Goal: Task Accomplishment & Management: Use online tool/utility

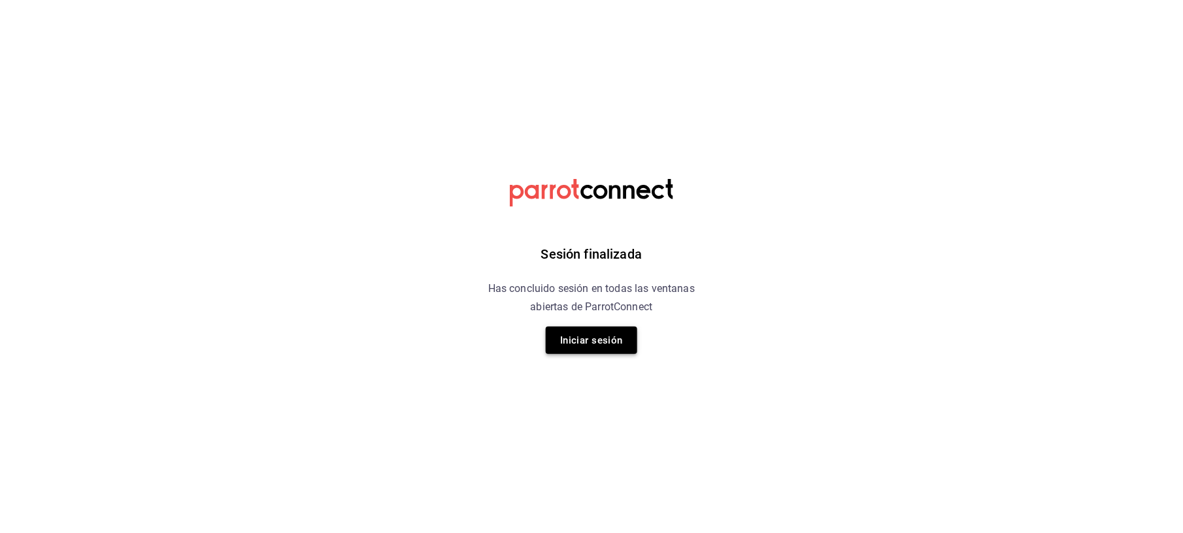
click at [573, 343] on button "Iniciar sesión" at bounding box center [591, 340] width 91 height 27
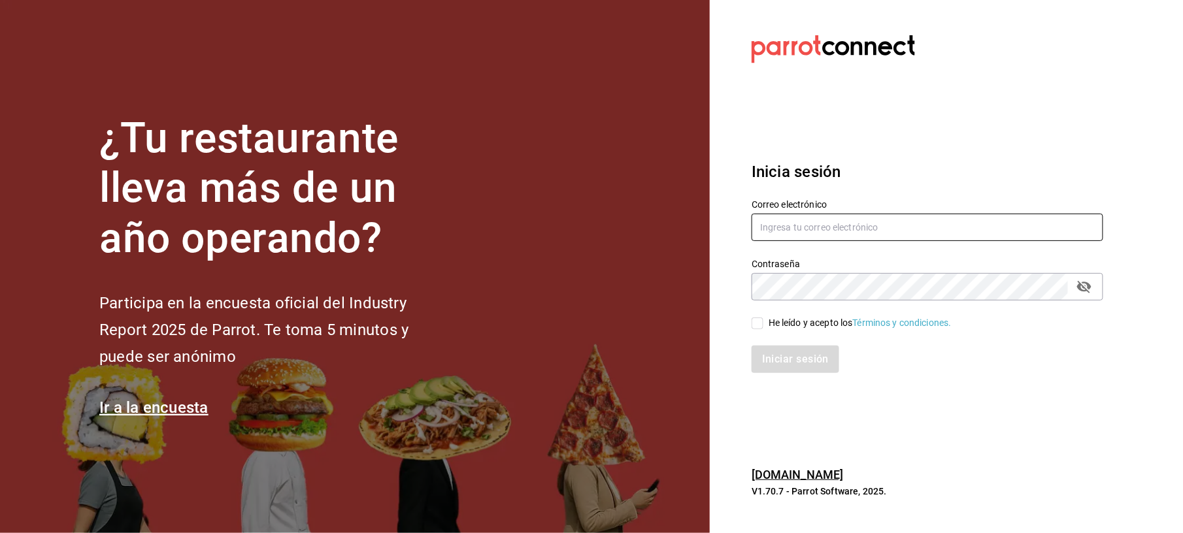
type input "auxiliar.contable@flamingosgolf.com.mx"
drag, startPoint x: 850, startPoint y: 324, endPoint x: 835, endPoint y: 332, distance: 17.0
click at [849, 324] on div "He leído y acepto los Términos y condiciones." at bounding box center [859, 323] width 183 height 14
click at [763, 324] on input "He leído y acepto los Términos y condiciones." at bounding box center [757, 324] width 12 height 12
checkbox input "true"
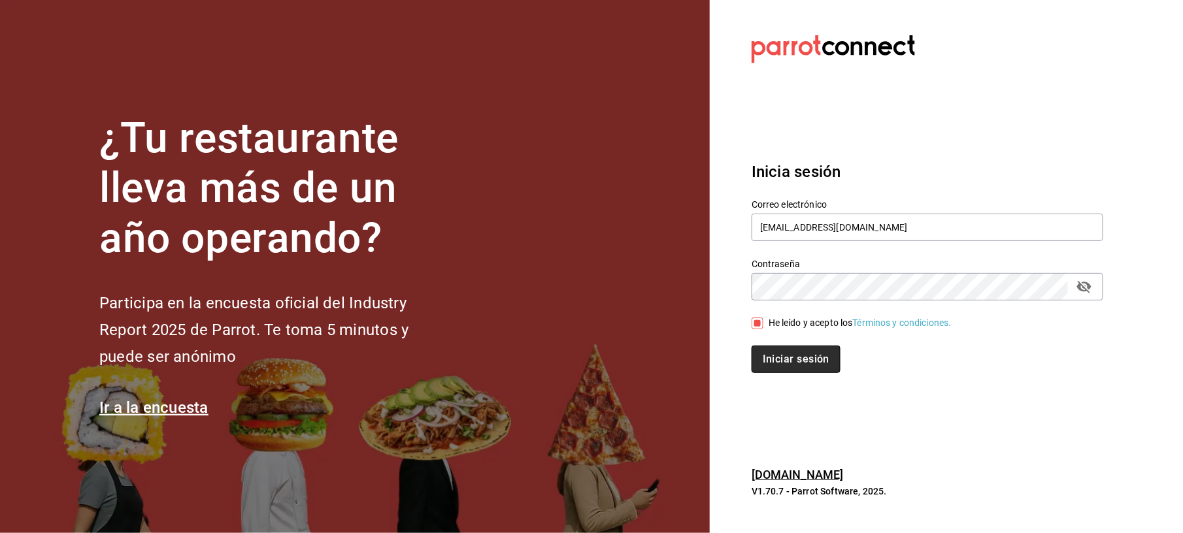
click at [796, 359] on button "Iniciar sesión" at bounding box center [795, 359] width 89 height 27
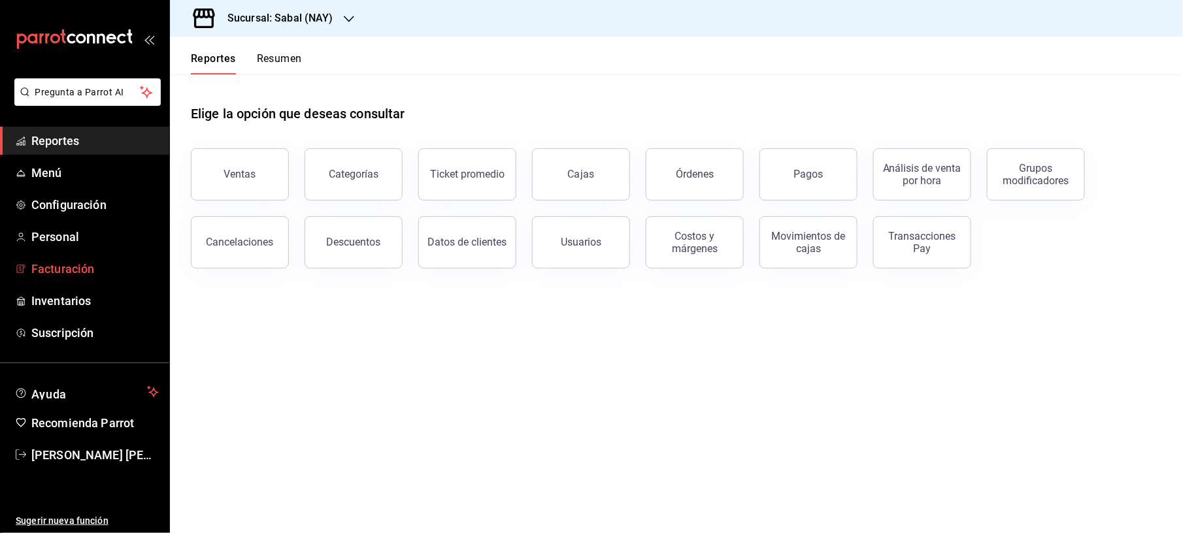
click at [84, 278] on link "Facturación" at bounding box center [84, 269] width 169 height 28
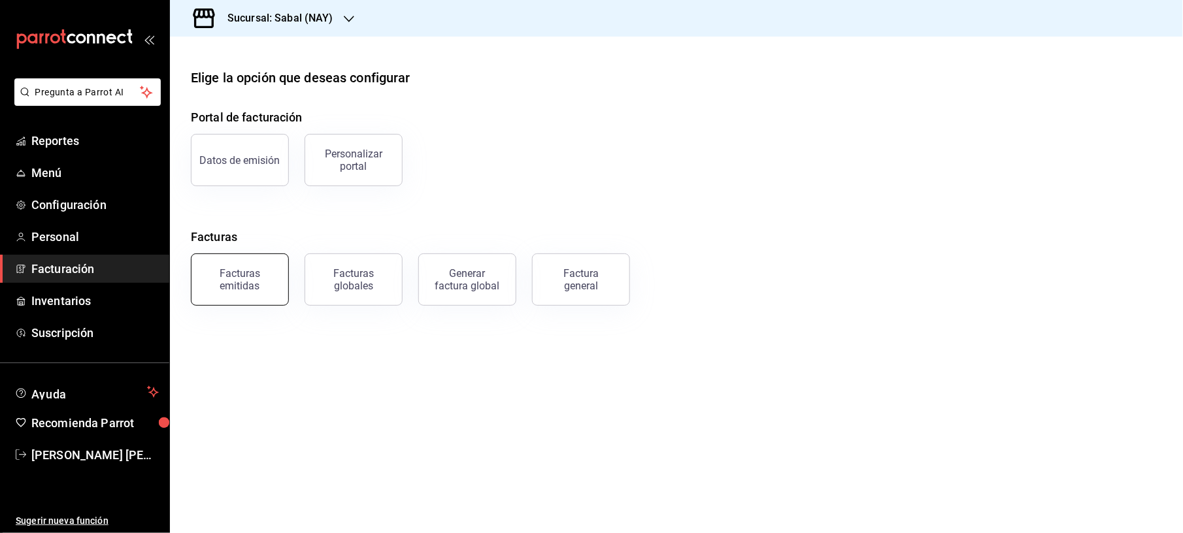
click at [217, 286] on div "Facturas emitidas" at bounding box center [239, 279] width 81 height 25
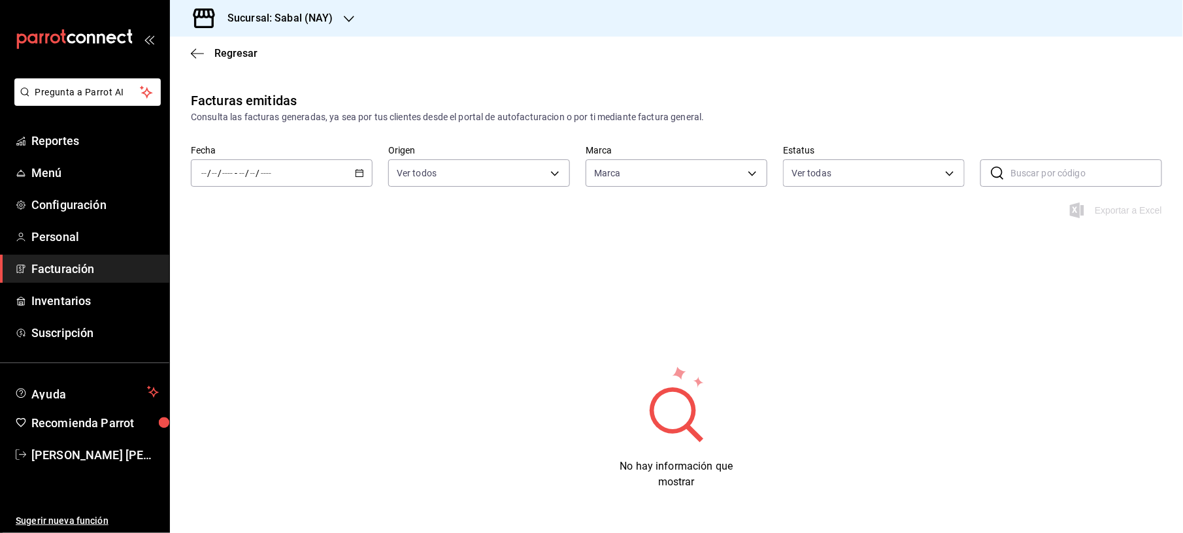
type input "7bb9fc4a-963e-4e00-9402-9ac56289446f"
click at [351, 12] on div at bounding box center [349, 19] width 10 height 14
click at [223, 84] on span "Flamingos Golf" at bounding box center [211, 86] width 63 height 14
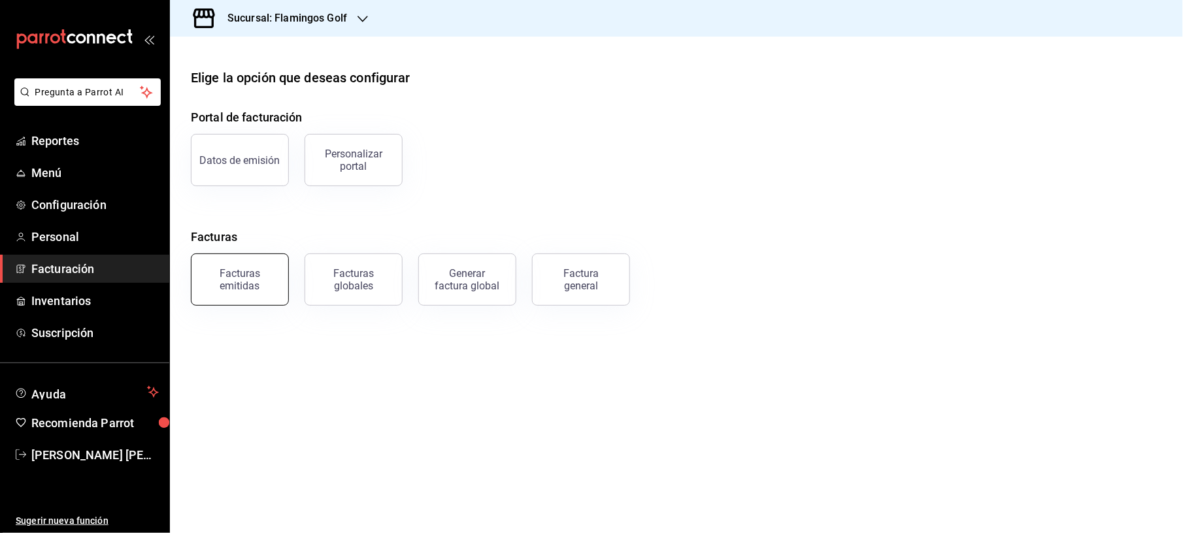
click at [250, 280] on div "Facturas emitidas" at bounding box center [239, 279] width 81 height 25
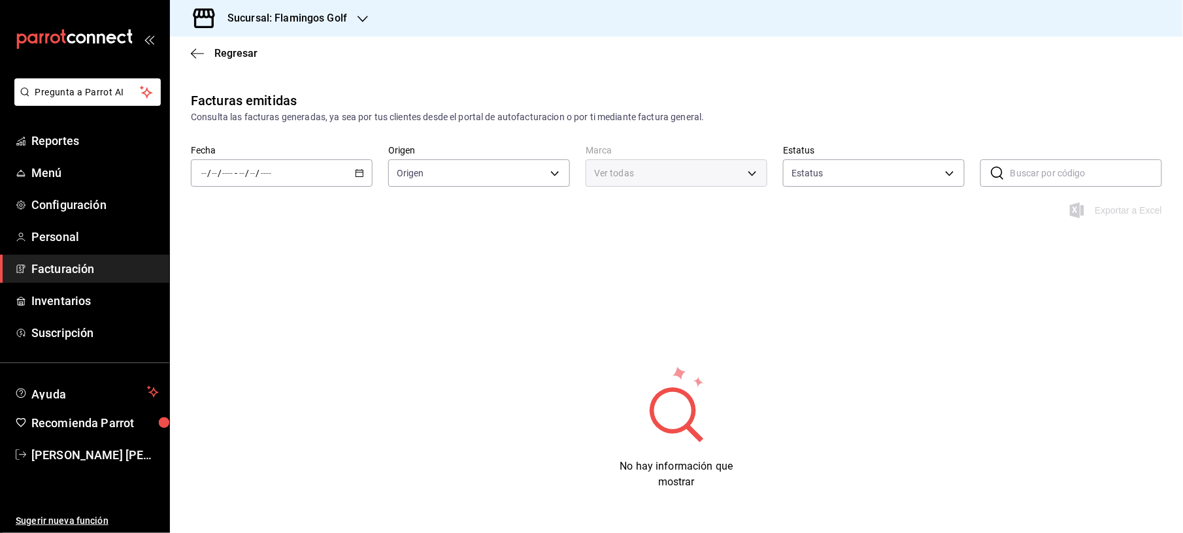
type input "ORDER_INVOICE,GENERAL_INVOICE"
type input "ACTIVE,PENDING_CANCELLATION,CANCELLED,PRE_CANCELLED"
type input "fcb6ad62-2d7c-4c8d-a7b9-f3ea60482d45"
click at [340, 176] on div "/ / - / /" at bounding box center [282, 172] width 182 height 27
click at [234, 307] on span "Mes actual" at bounding box center [252, 301] width 101 height 14
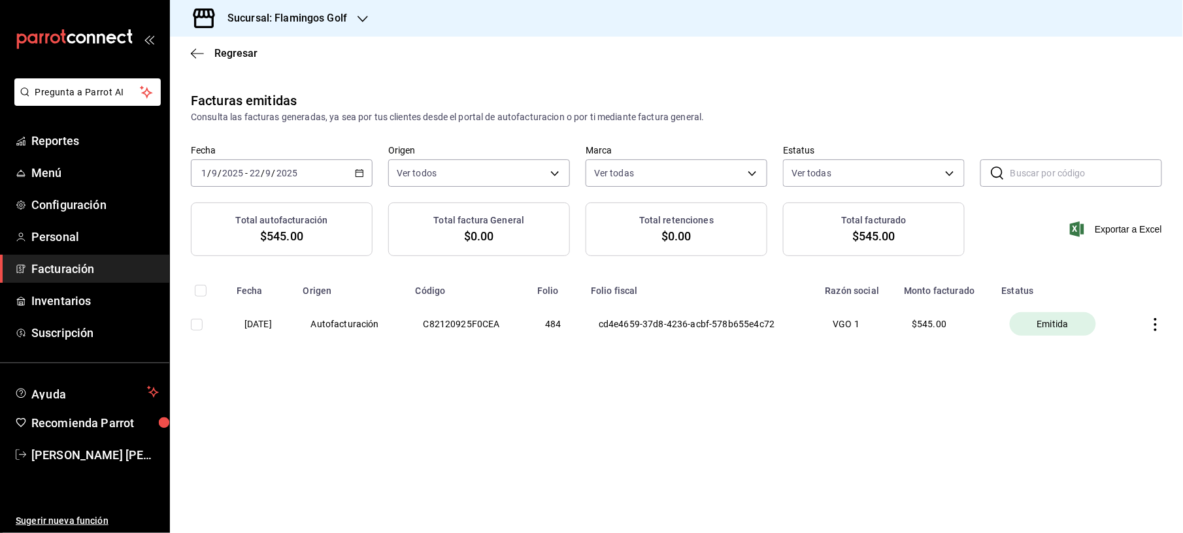
click at [197, 327] on input "checkbox" at bounding box center [197, 325] width 12 height 12
checkbox input "true"
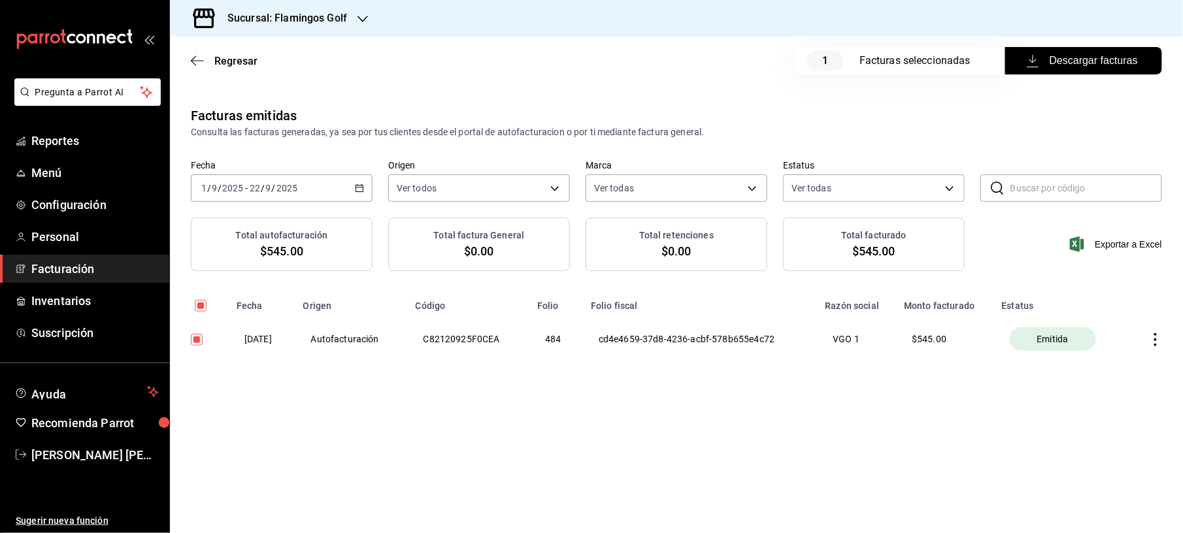
click at [1051, 61] on span "Descargar facturas" at bounding box center [1083, 61] width 108 height 16
click at [64, 141] on span "Reportes" at bounding box center [94, 141] width 127 height 18
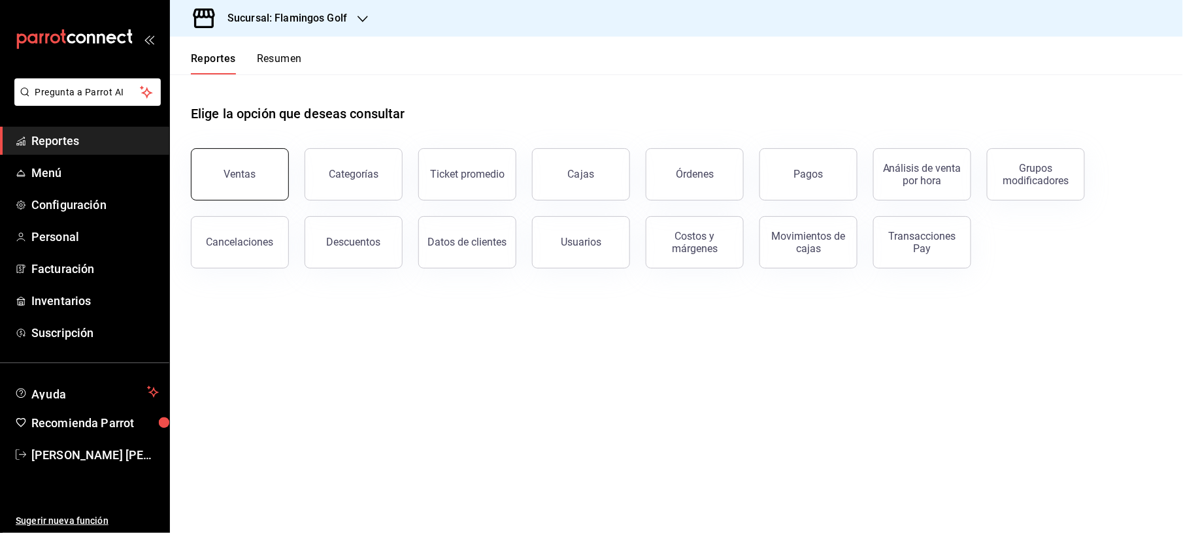
click at [225, 154] on button "Ventas" at bounding box center [240, 174] width 98 height 52
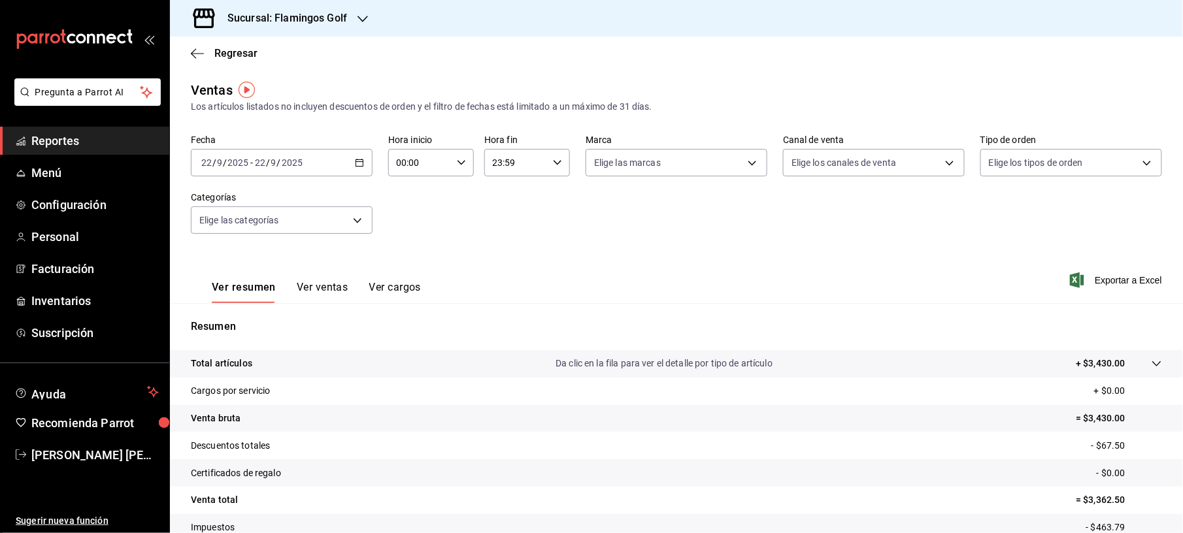
click at [306, 155] on div "[DATE] [DATE] - [DATE] [DATE]" at bounding box center [282, 162] width 182 height 27
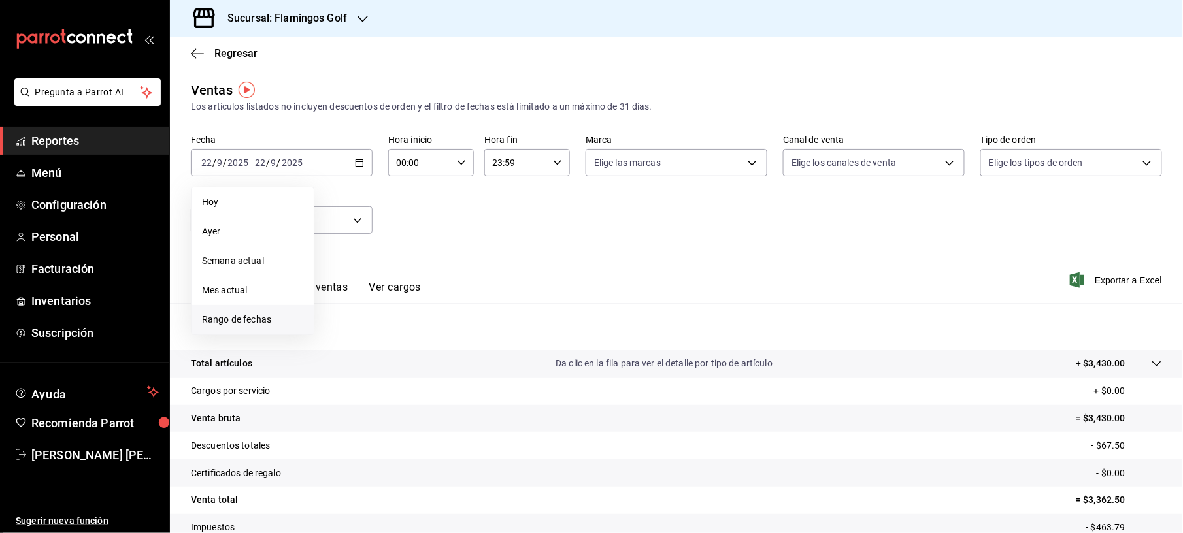
click at [280, 311] on li "Rango de fechas" at bounding box center [252, 319] width 122 height 29
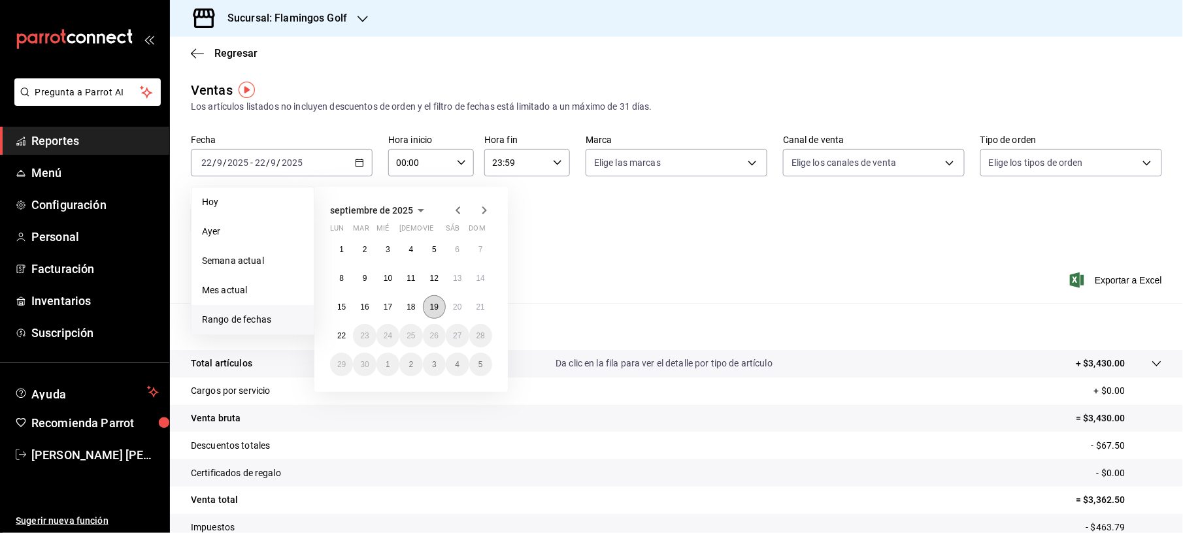
click at [436, 309] on abbr "19" at bounding box center [434, 307] width 8 height 9
click at [436, 308] on abbr "19" at bounding box center [434, 307] width 8 height 9
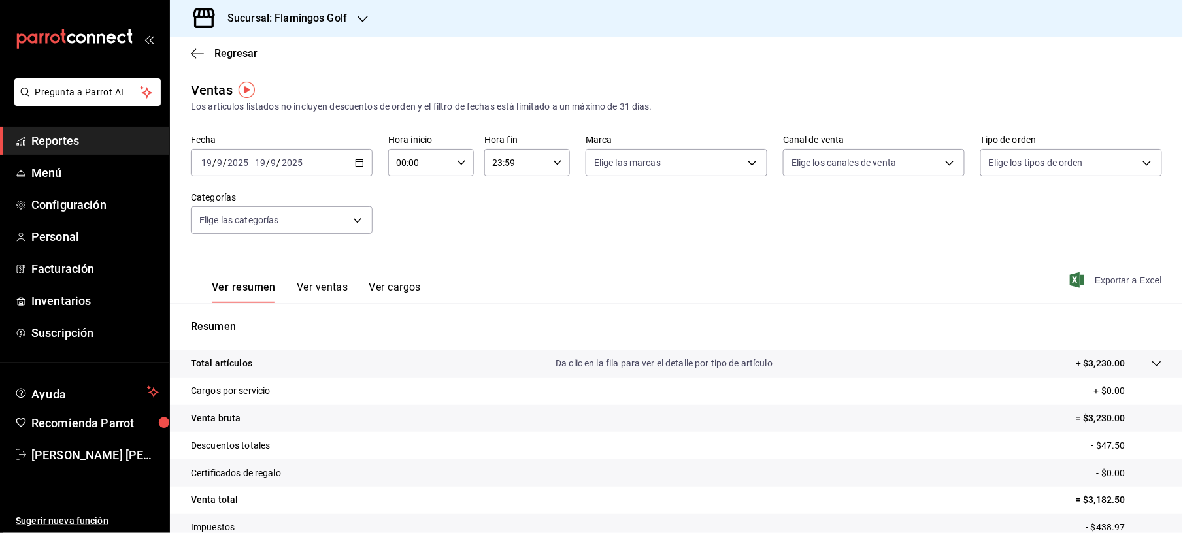
click at [1104, 285] on span "Exportar a Excel" at bounding box center [1117, 280] width 90 height 16
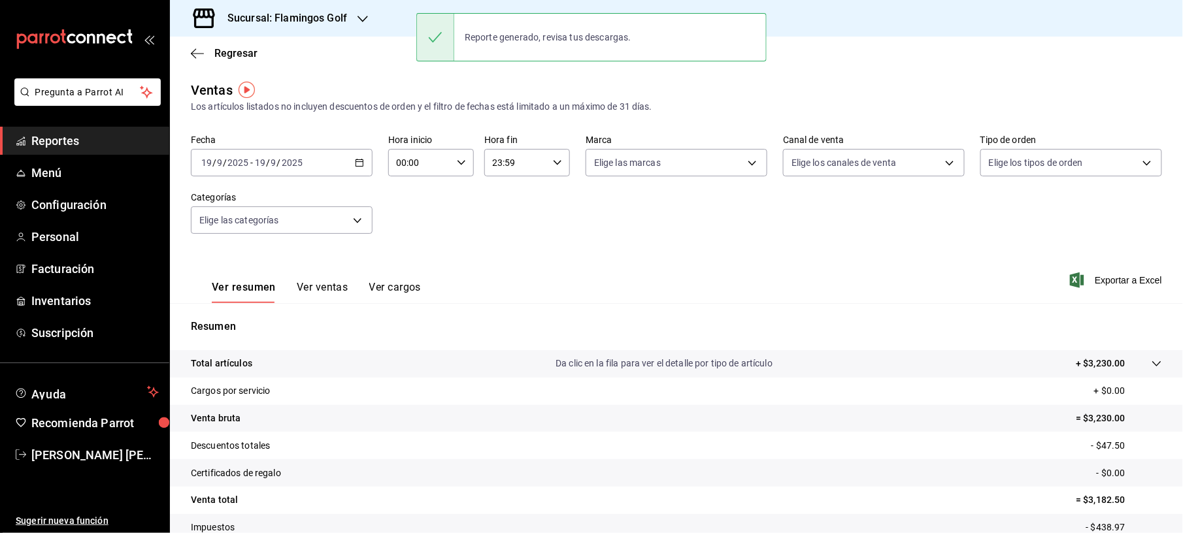
click at [355, 160] on icon "button" at bounding box center [359, 162] width 9 height 9
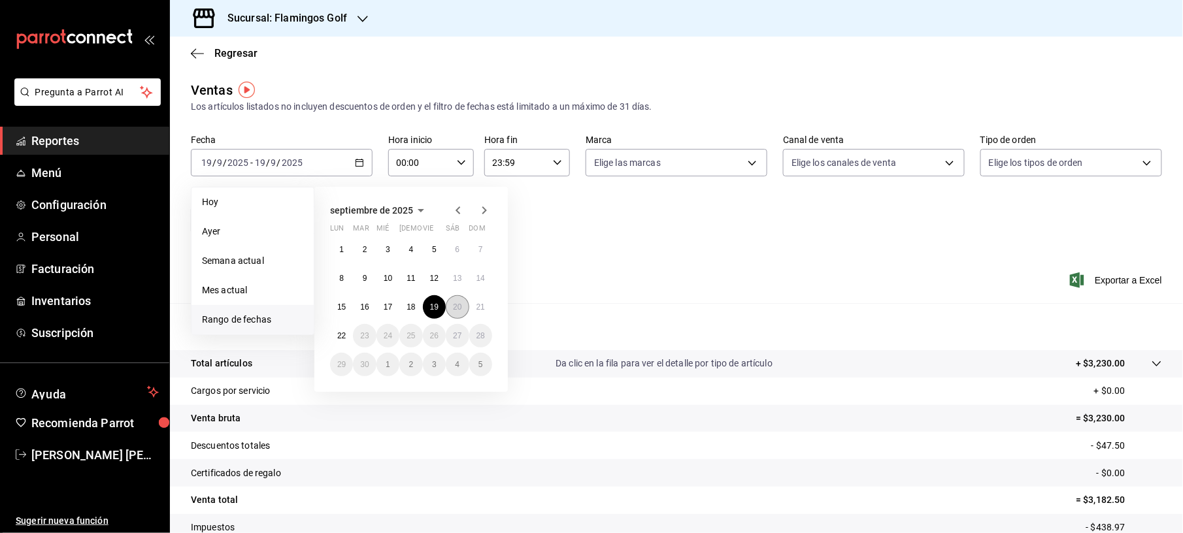
click at [450, 311] on button "20" at bounding box center [457, 307] width 23 height 24
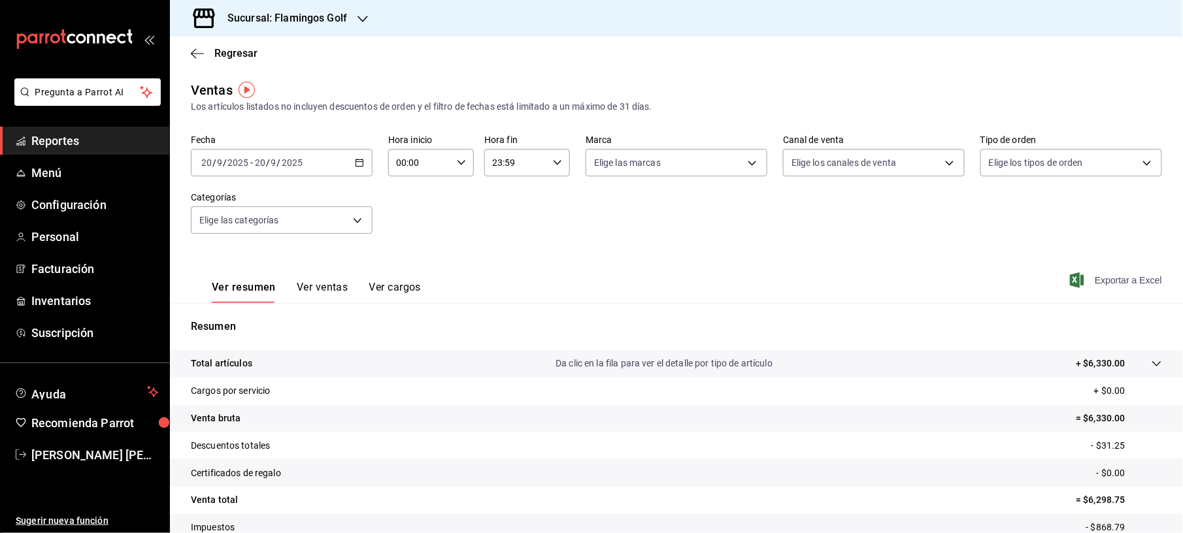
click at [1130, 283] on span "Exportar a Excel" at bounding box center [1117, 280] width 90 height 16
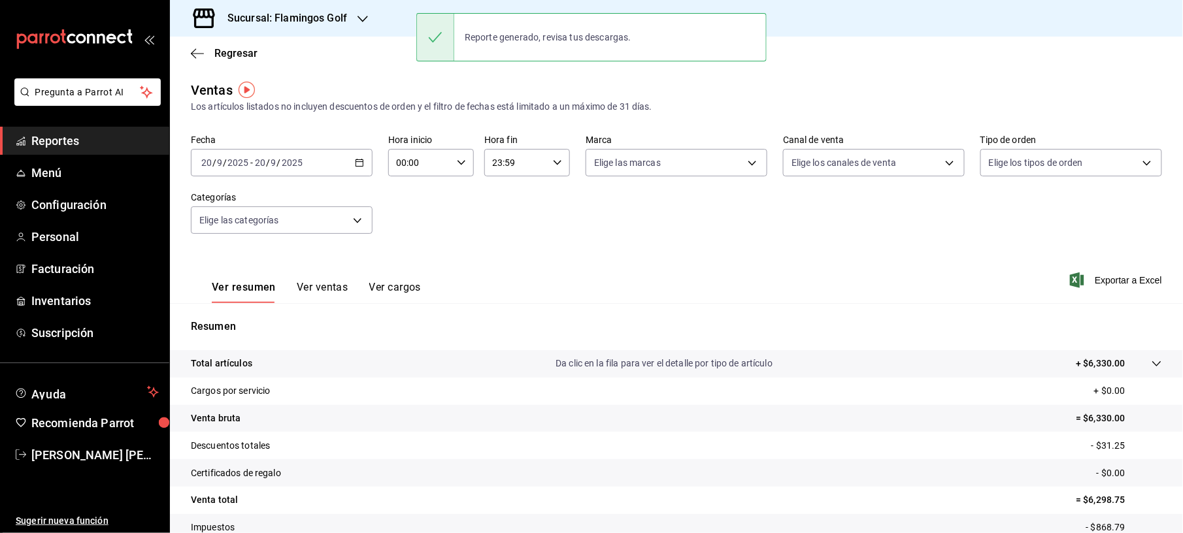
click at [359, 162] on icon "button" at bounding box center [359, 162] width 9 height 9
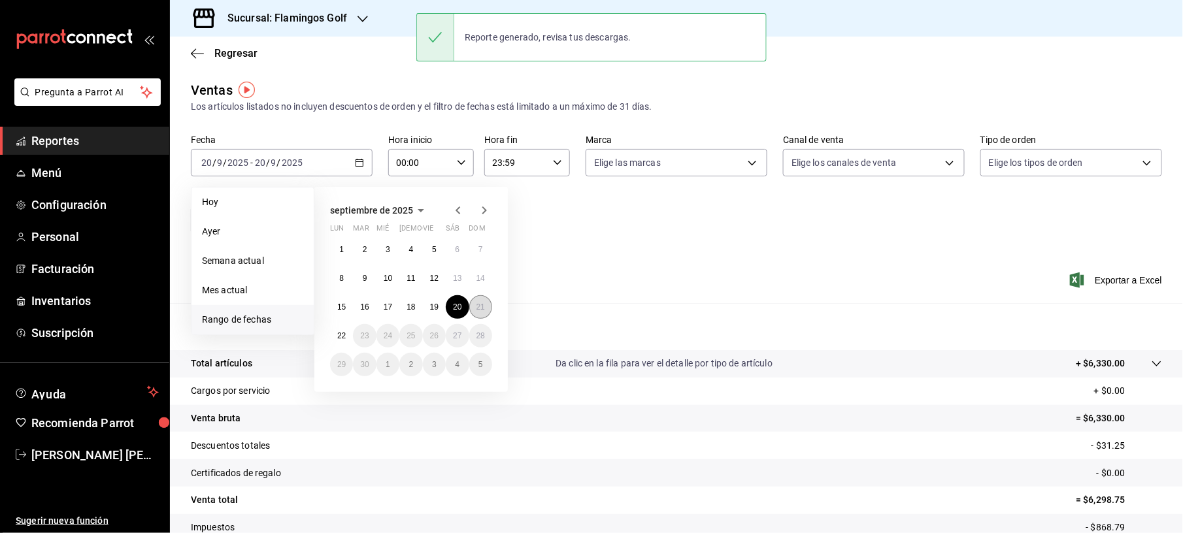
click at [477, 311] on abbr "21" at bounding box center [480, 307] width 8 height 9
click at [477, 310] on abbr "21" at bounding box center [480, 307] width 8 height 9
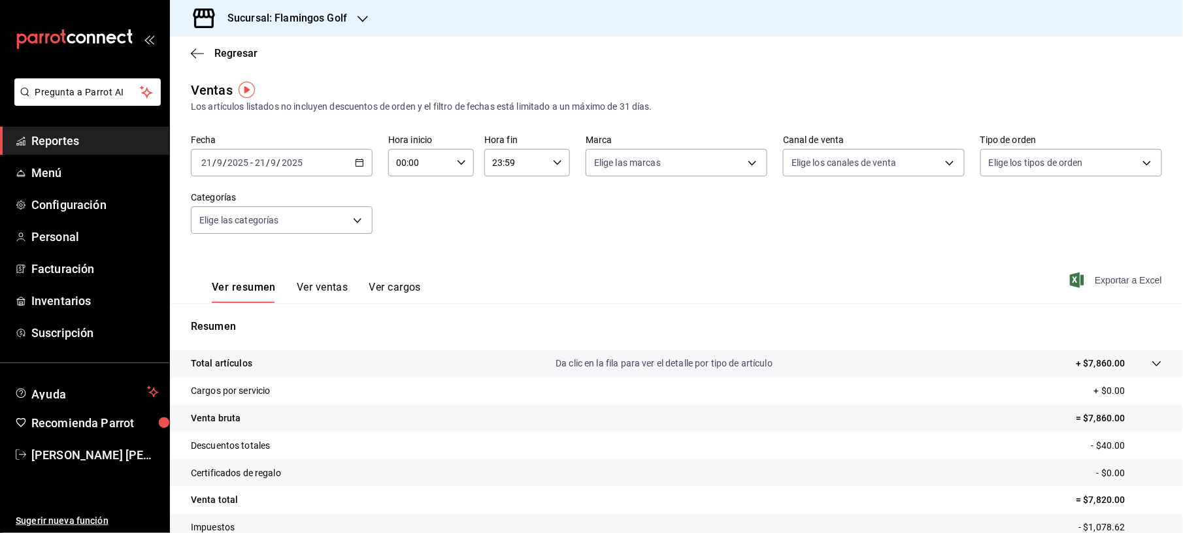
click at [1116, 280] on span "Exportar a Excel" at bounding box center [1117, 280] width 90 height 16
click at [223, 60] on div "Regresar" at bounding box center [676, 53] width 1013 height 33
click at [241, 58] on span "Regresar" at bounding box center [235, 53] width 43 height 12
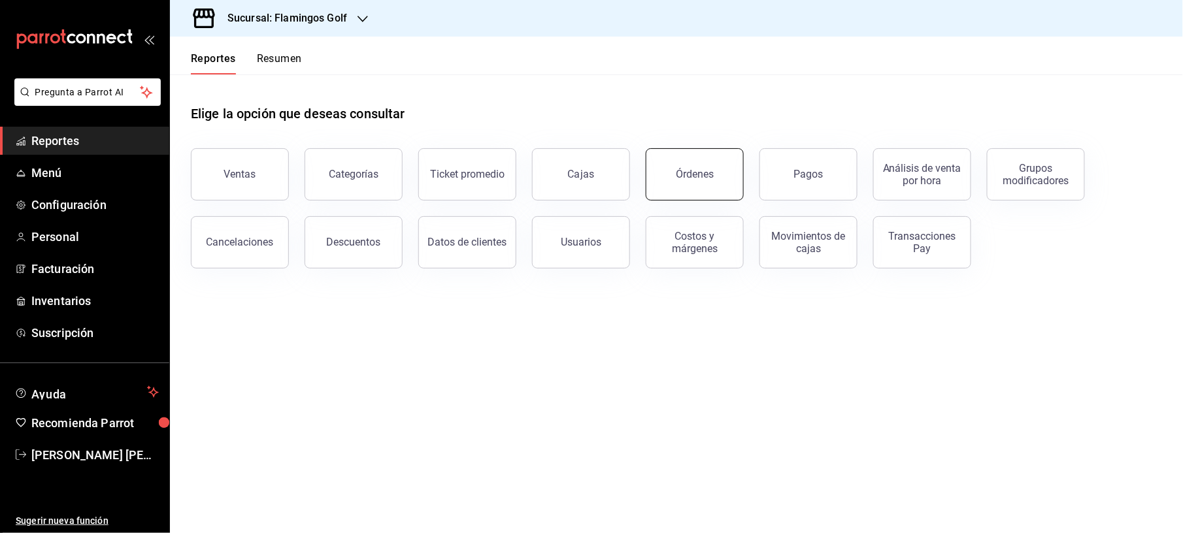
click at [711, 173] on div "Órdenes" at bounding box center [695, 174] width 38 height 12
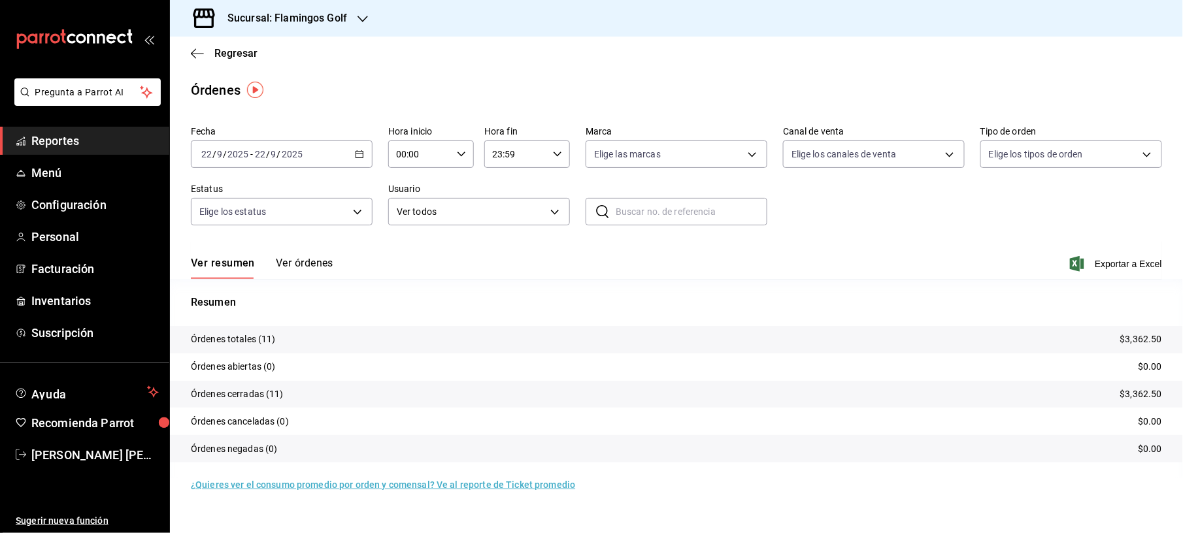
click at [355, 157] on \(Stroke\) "button" at bounding box center [359, 154] width 8 height 7
click at [214, 338] on span "Rango de fechas" at bounding box center [252, 341] width 101 height 14
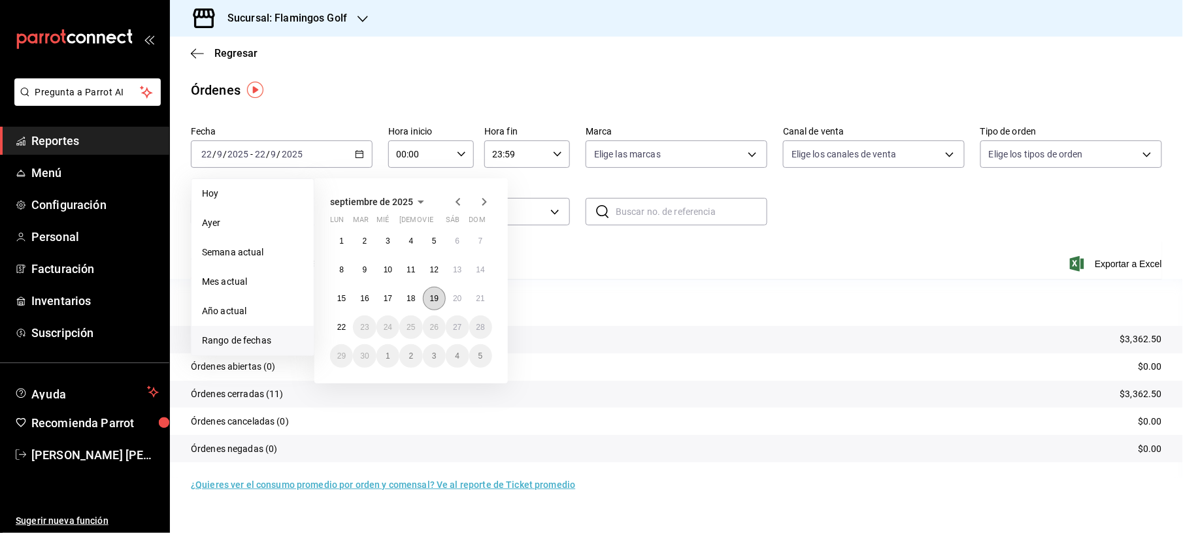
click at [439, 302] on button "19" at bounding box center [434, 299] width 23 height 24
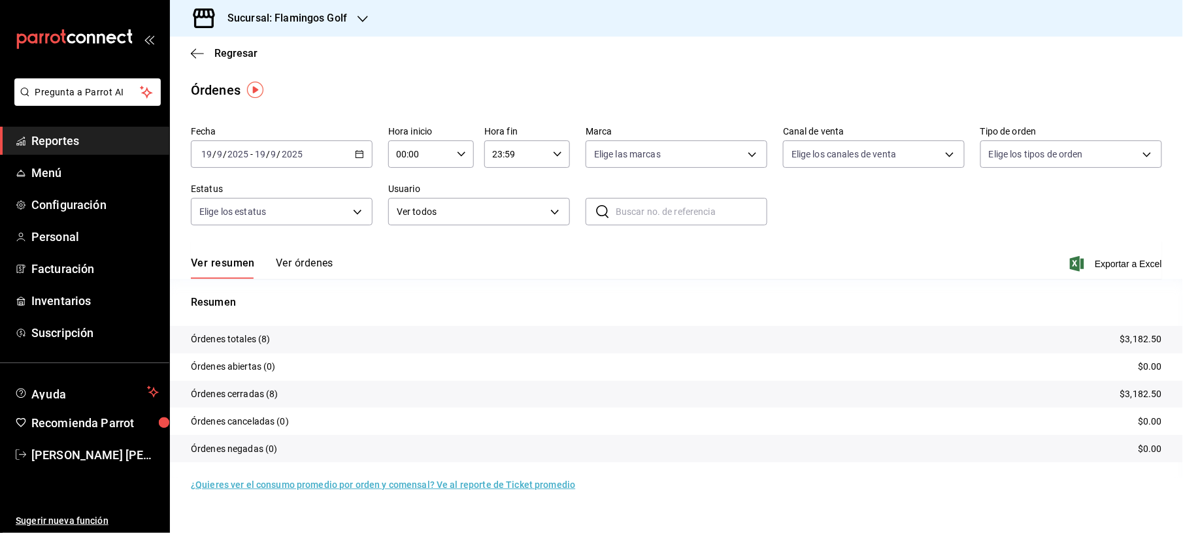
click at [289, 267] on button "Ver órdenes" at bounding box center [305, 268] width 58 height 22
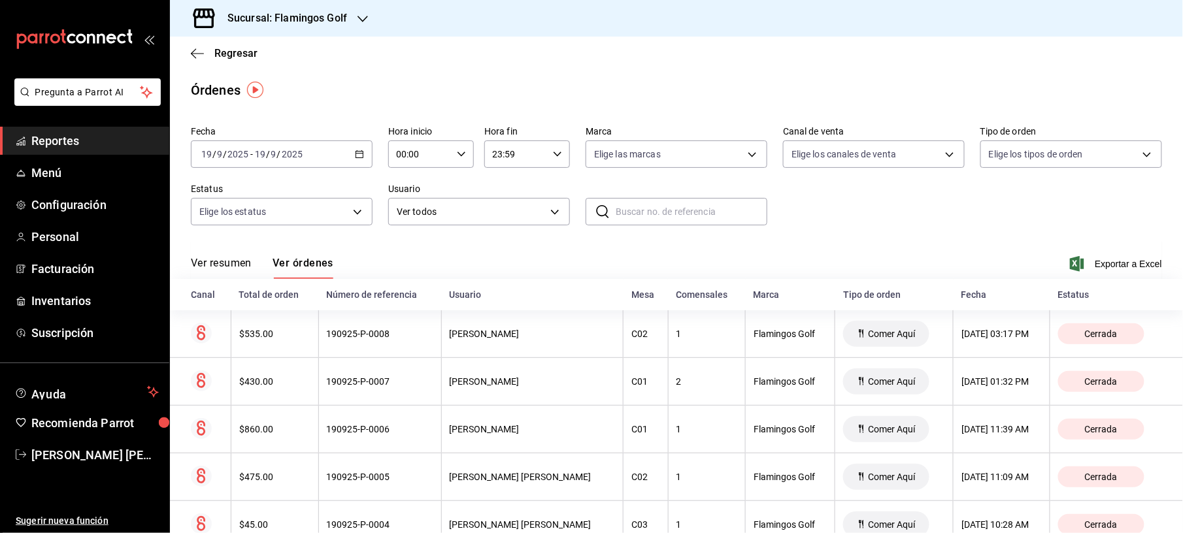
click at [346, 149] on div "[DATE] [DATE] - [DATE] [DATE]" at bounding box center [282, 153] width 182 height 27
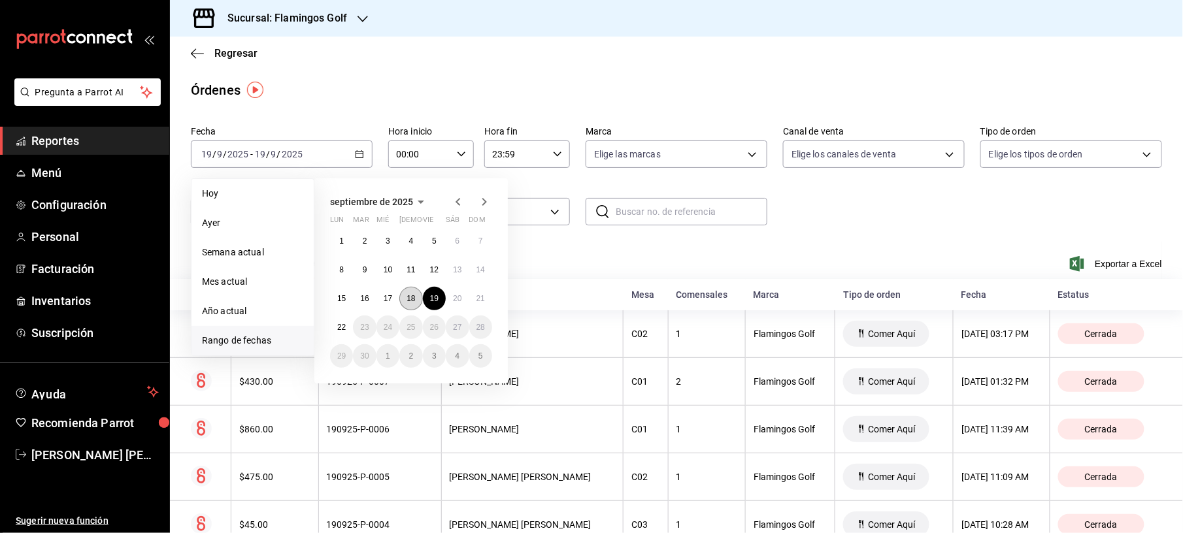
click at [401, 299] on button "18" at bounding box center [410, 299] width 23 height 24
click at [403, 299] on button "18" at bounding box center [410, 299] width 23 height 24
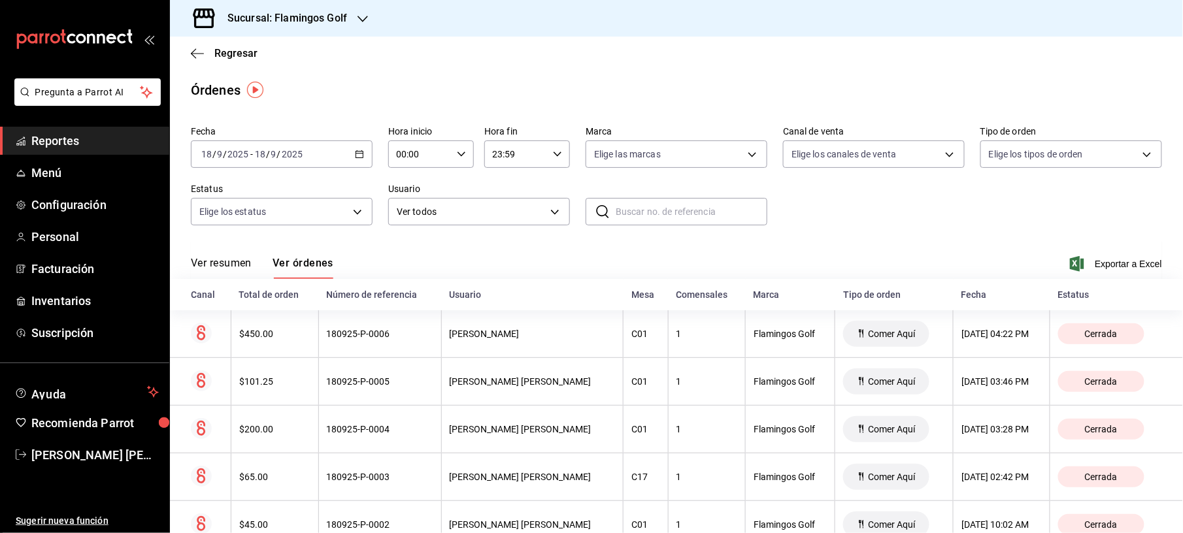
scroll to position [4, 0]
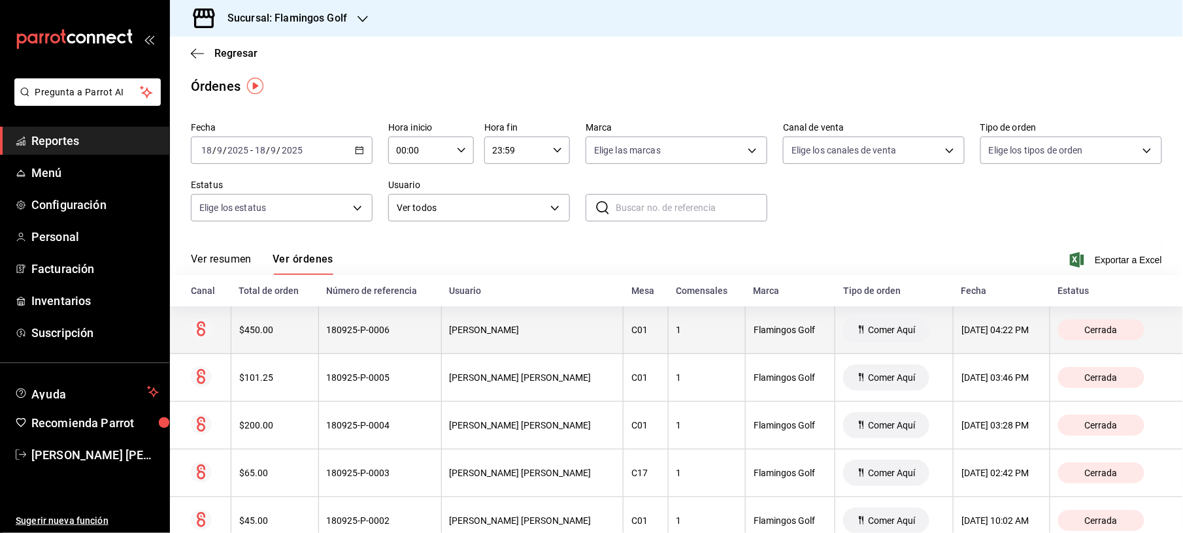
click at [323, 320] on th "180925-P-0006" at bounding box center [379, 330] width 123 height 48
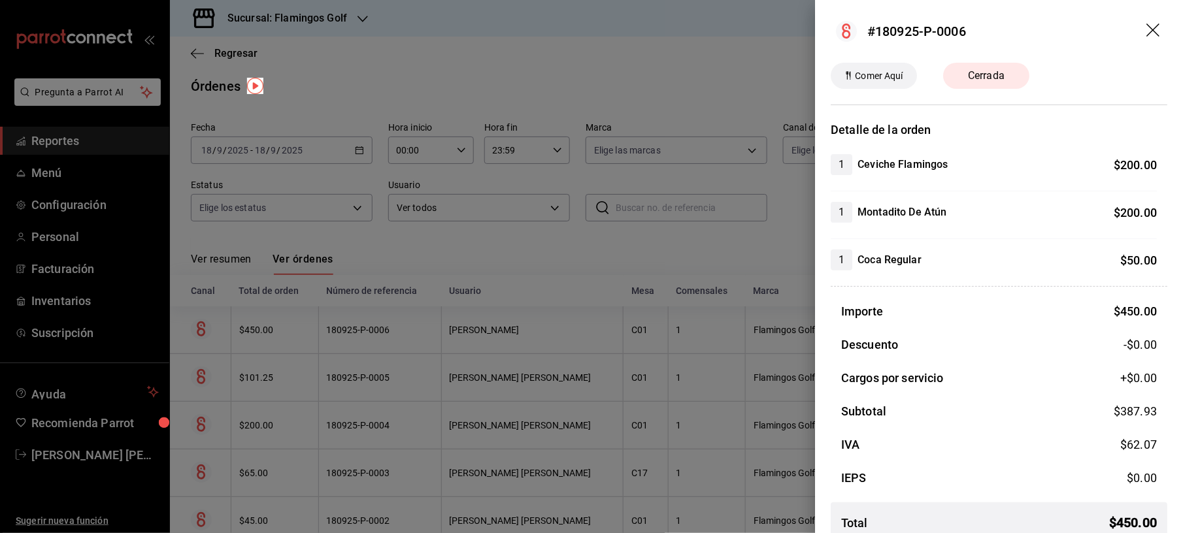
click at [474, 81] on div at bounding box center [591, 266] width 1183 height 533
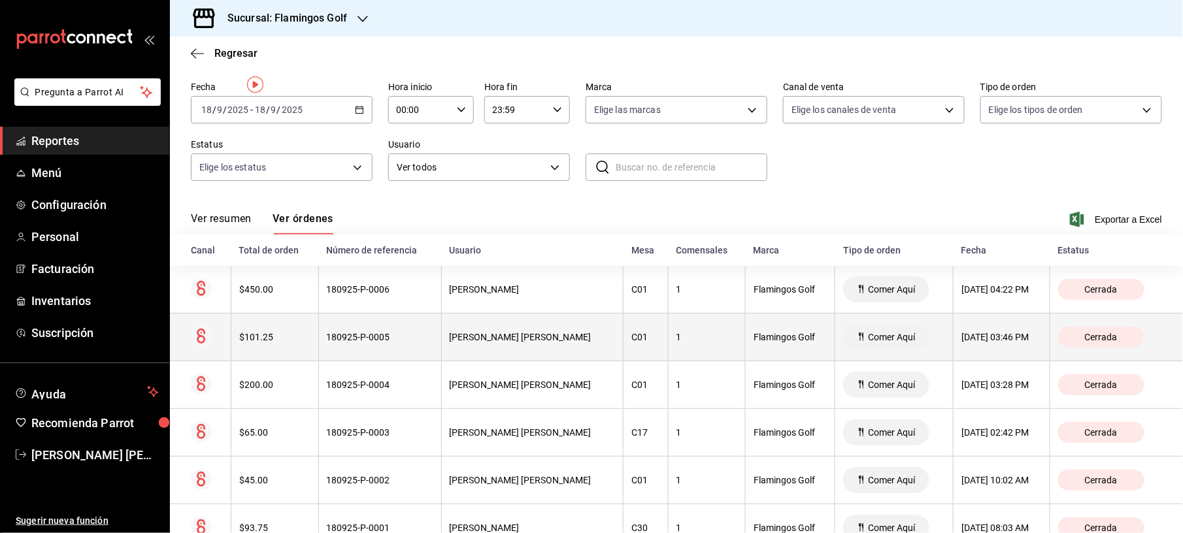
scroll to position [0, 0]
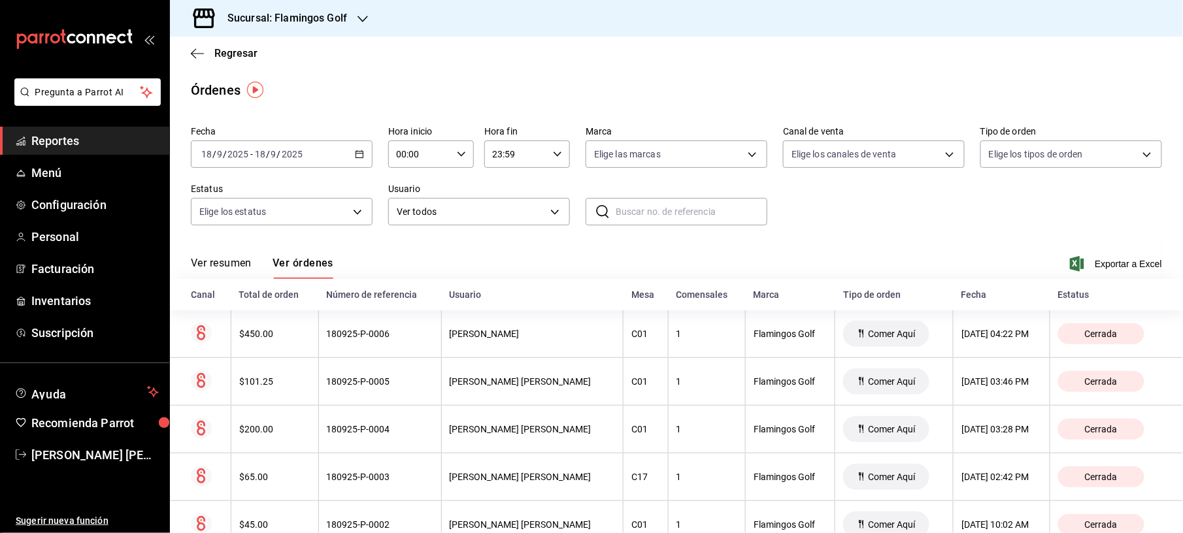
click at [358, 156] on icon "button" at bounding box center [359, 154] width 9 height 9
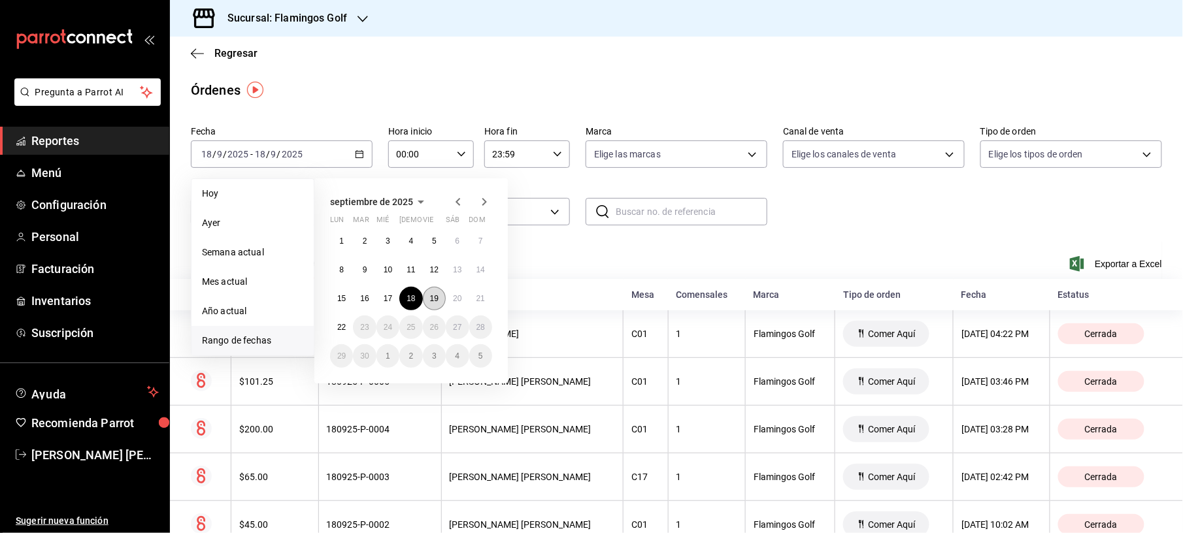
click at [429, 299] on button "19" at bounding box center [434, 299] width 23 height 24
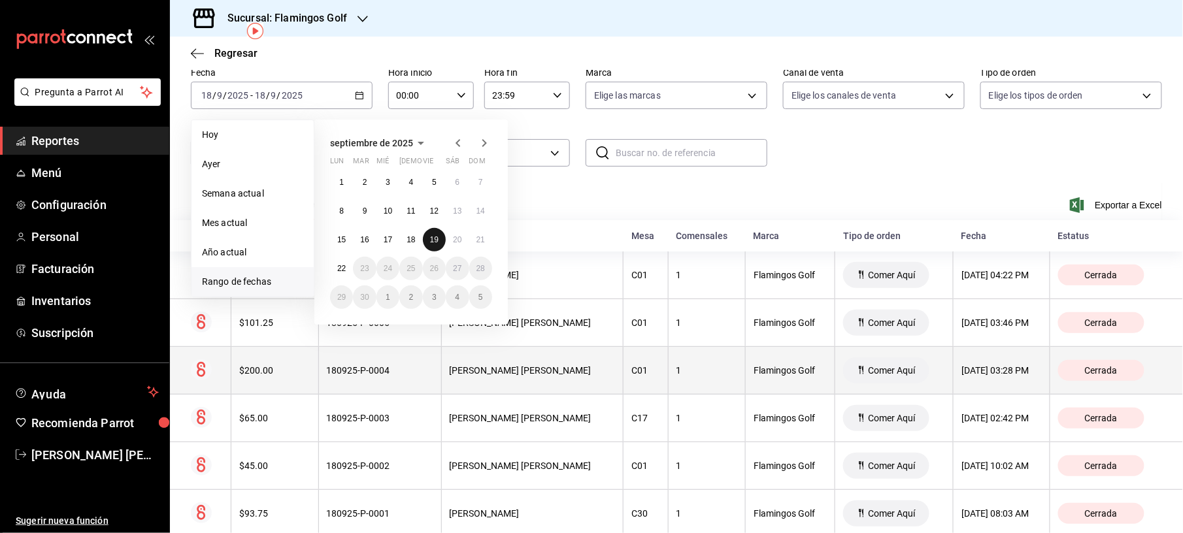
scroll to position [91, 0]
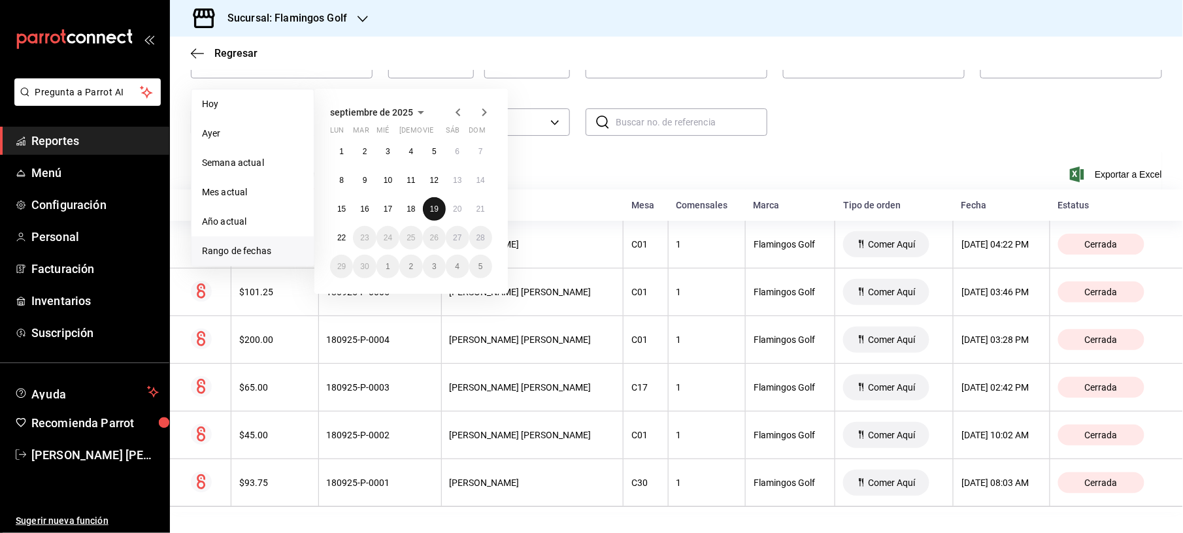
click at [434, 205] on abbr "19" at bounding box center [434, 209] width 8 height 9
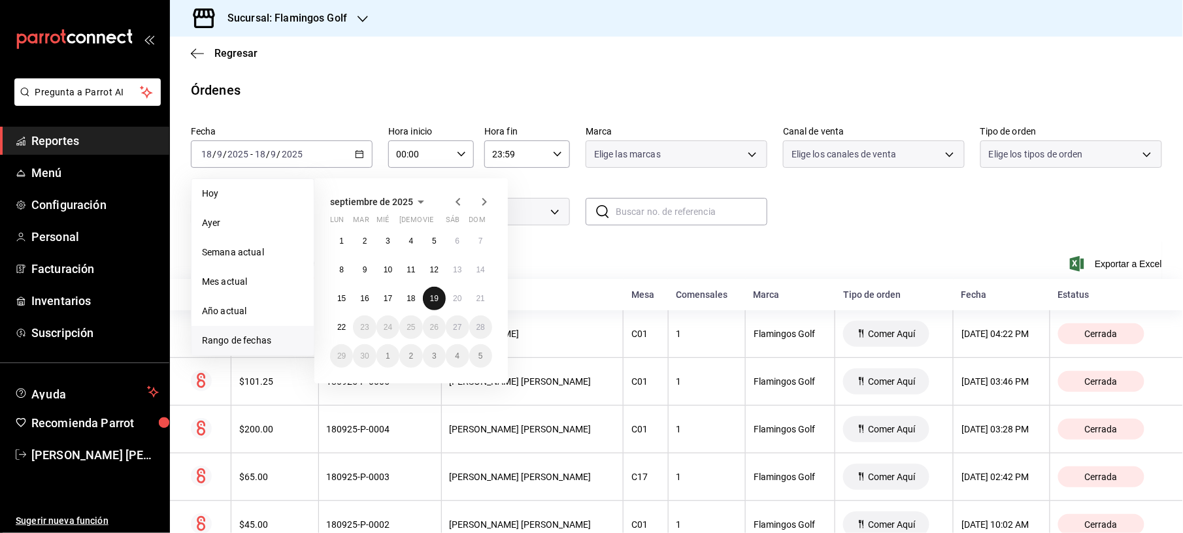
click at [434, 205] on span "Ver todos" at bounding box center [471, 212] width 149 height 14
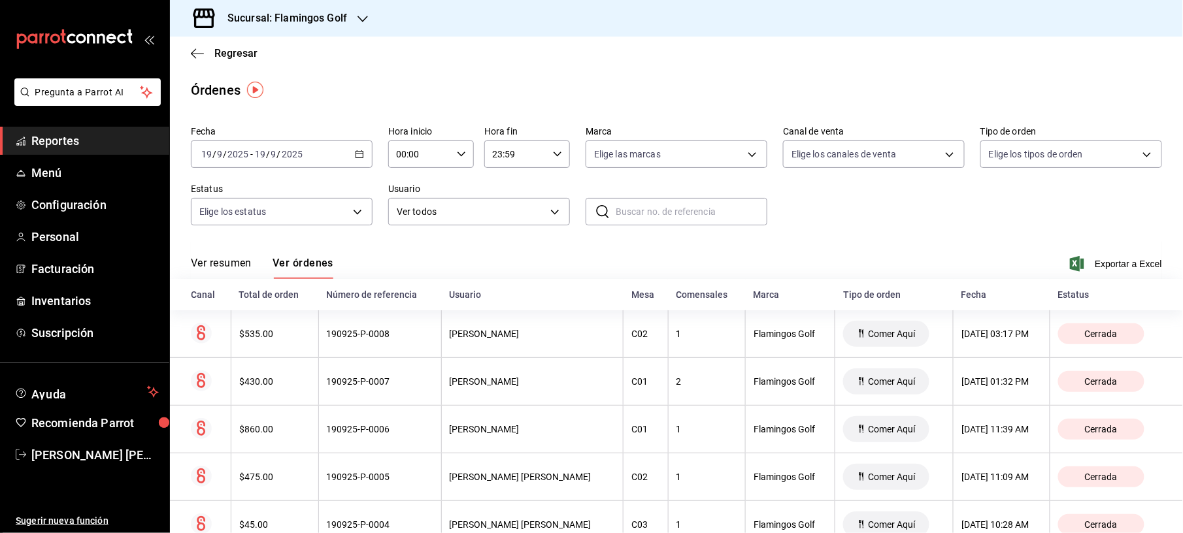
click at [351, 157] on div "[DATE] [DATE] - [DATE] [DATE]" at bounding box center [282, 153] width 182 height 27
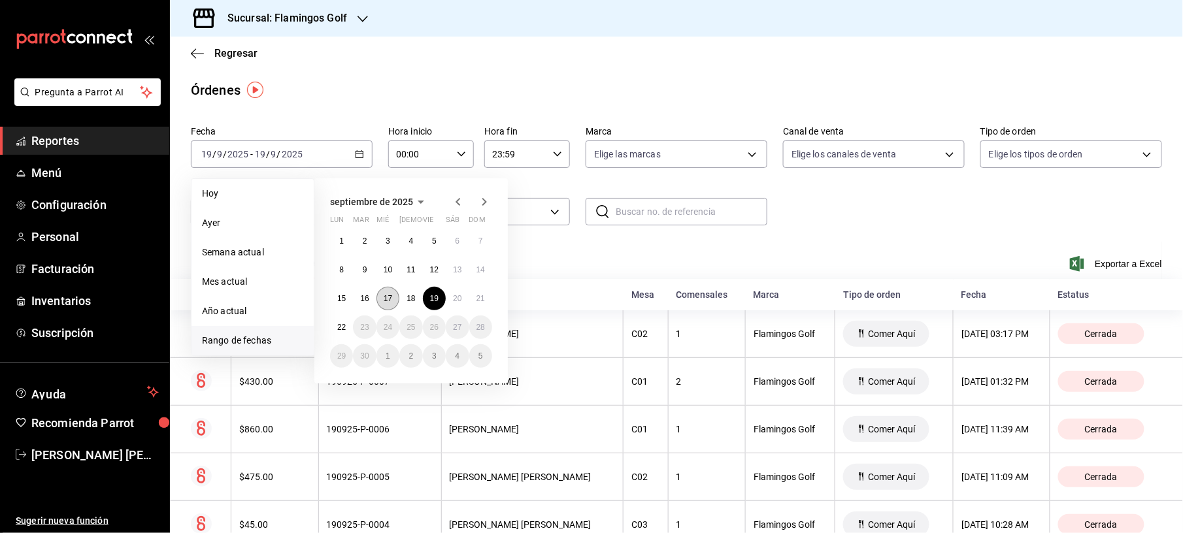
click at [382, 297] on button "17" at bounding box center [387, 299] width 23 height 24
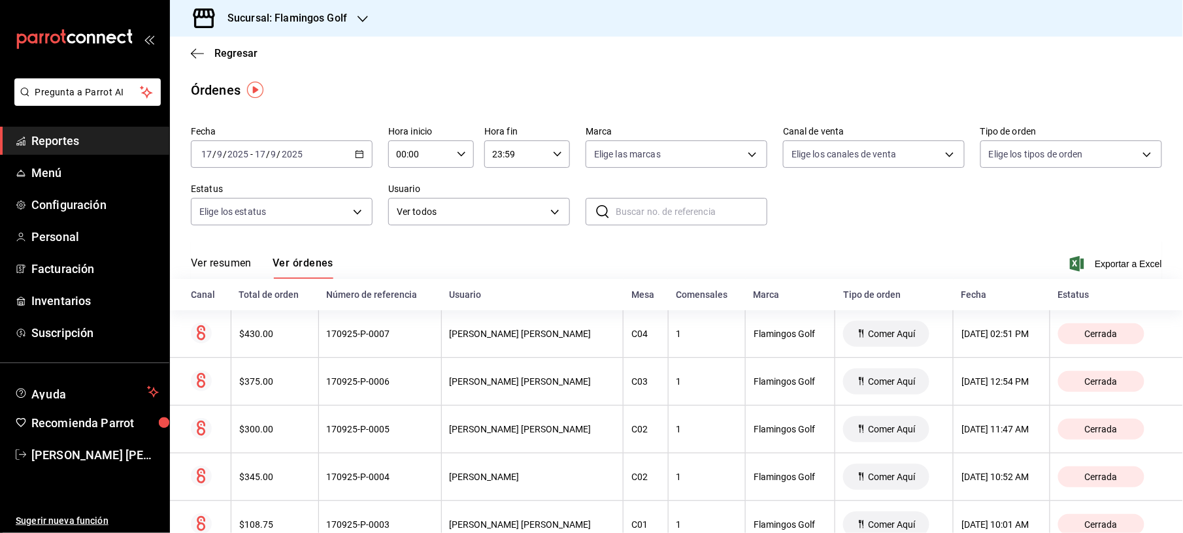
click at [348, 152] on div "[DATE] [DATE] - [DATE] [DATE]" at bounding box center [282, 153] width 182 height 27
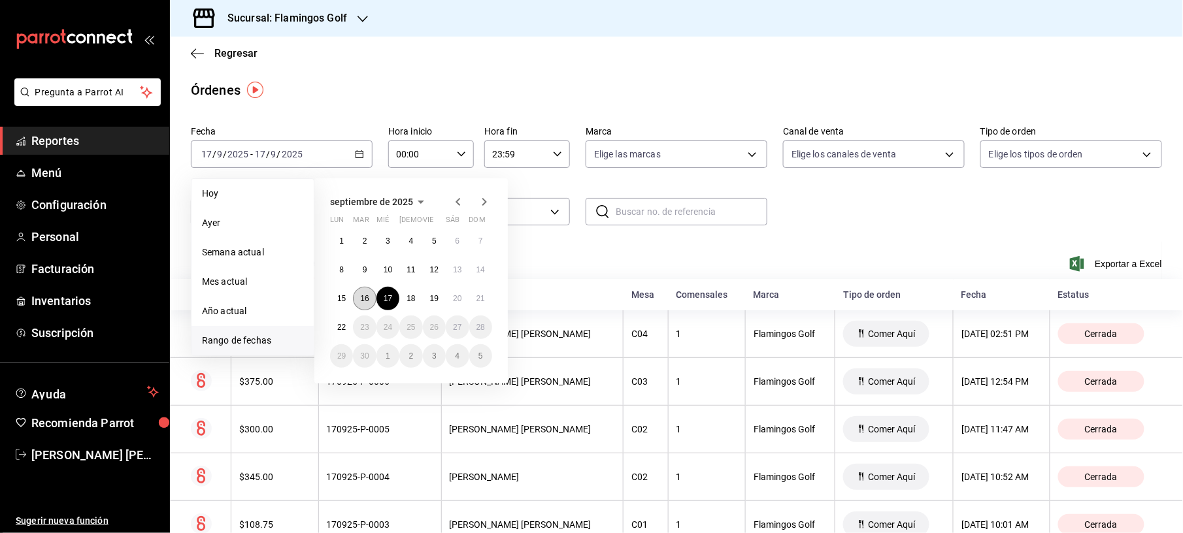
click at [367, 295] on abbr "16" at bounding box center [364, 298] width 8 height 9
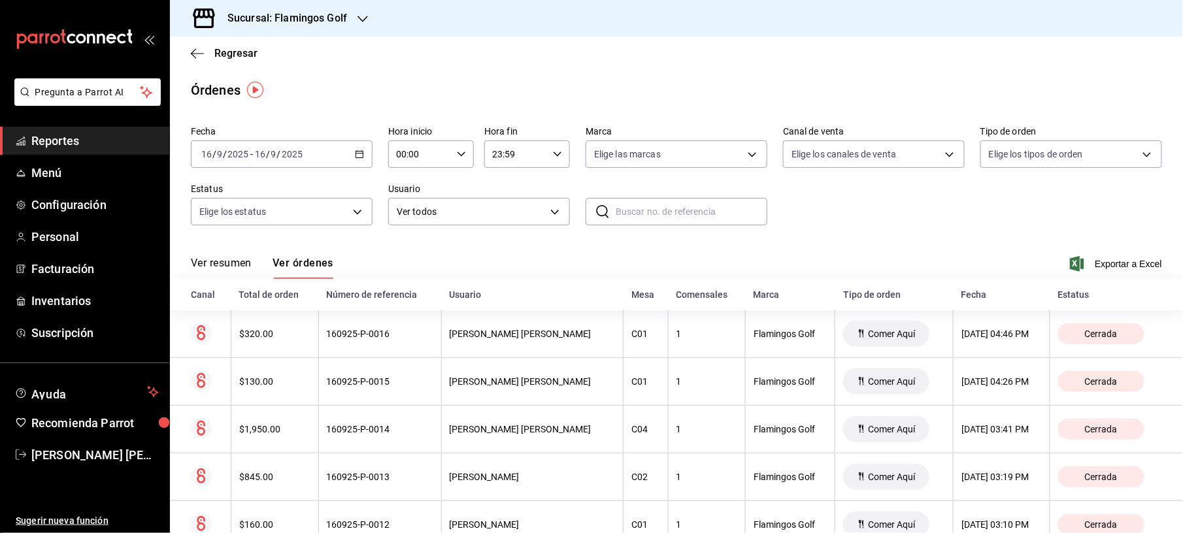
click at [356, 150] on icon "button" at bounding box center [359, 154] width 9 height 9
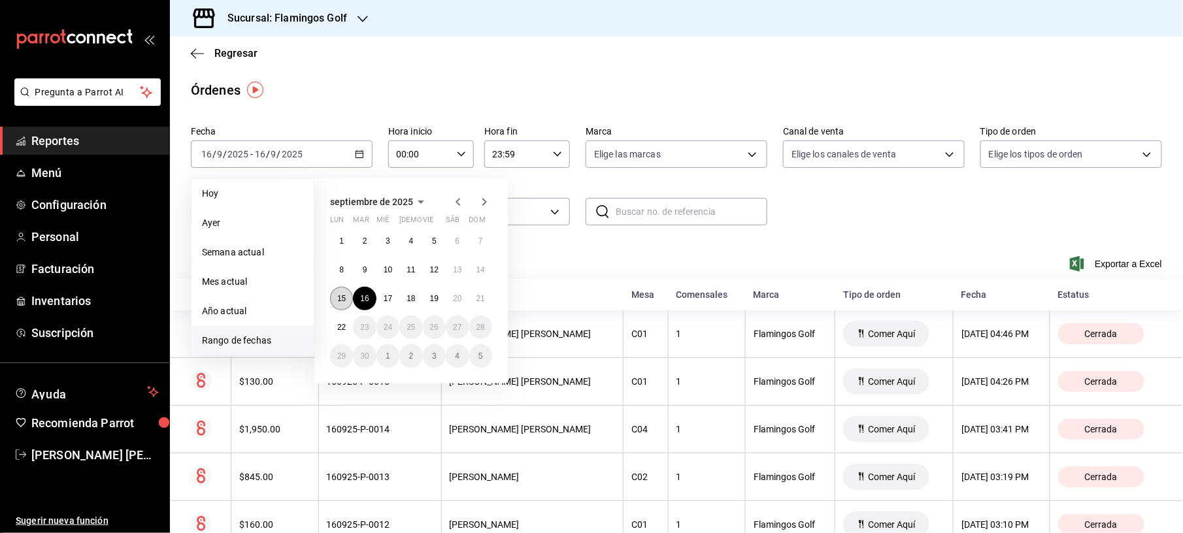
click at [345, 301] on abbr "15" at bounding box center [341, 298] width 8 height 9
click at [343, 301] on abbr "15" at bounding box center [341, 298] width 8 height 9
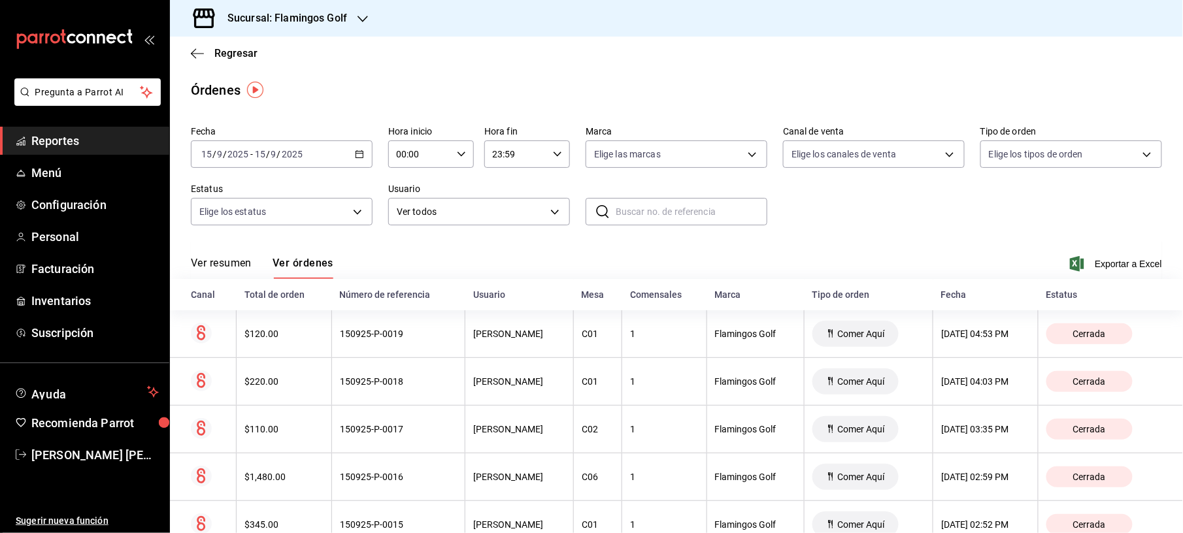
click at [350, 155] on div "[DATE] [DATE] - [DATE] [DATE]" at bounding box center [282, 153] width 182 height 27
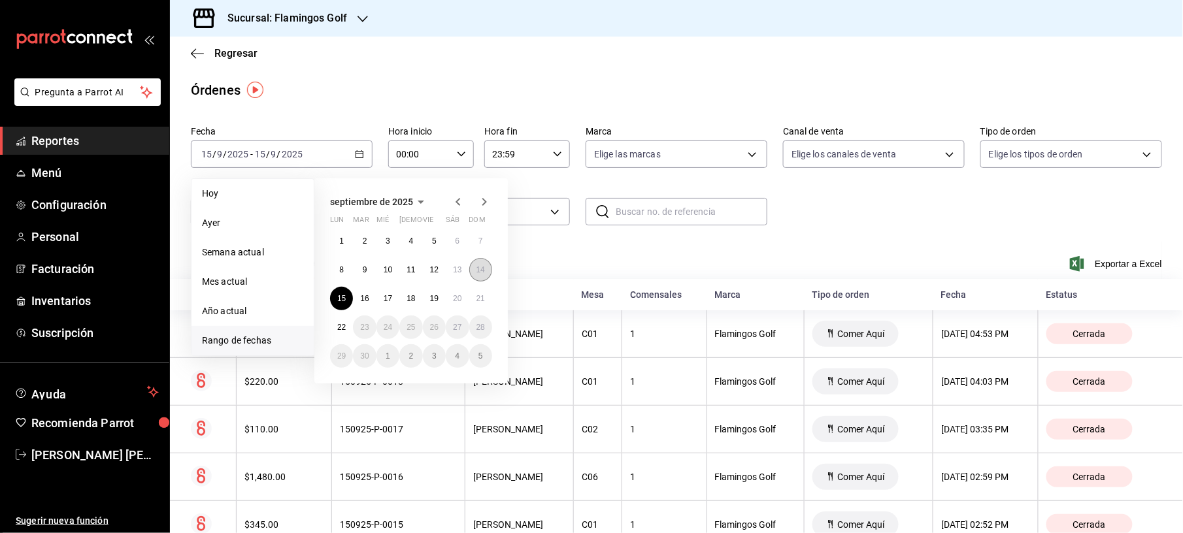
click at [476, 271] on abbr "14" at bounding box center [480, 269] width 8 height 9
click at [478, 271] on abbr "14" at bounding box center [480, 269] width 8 height 9
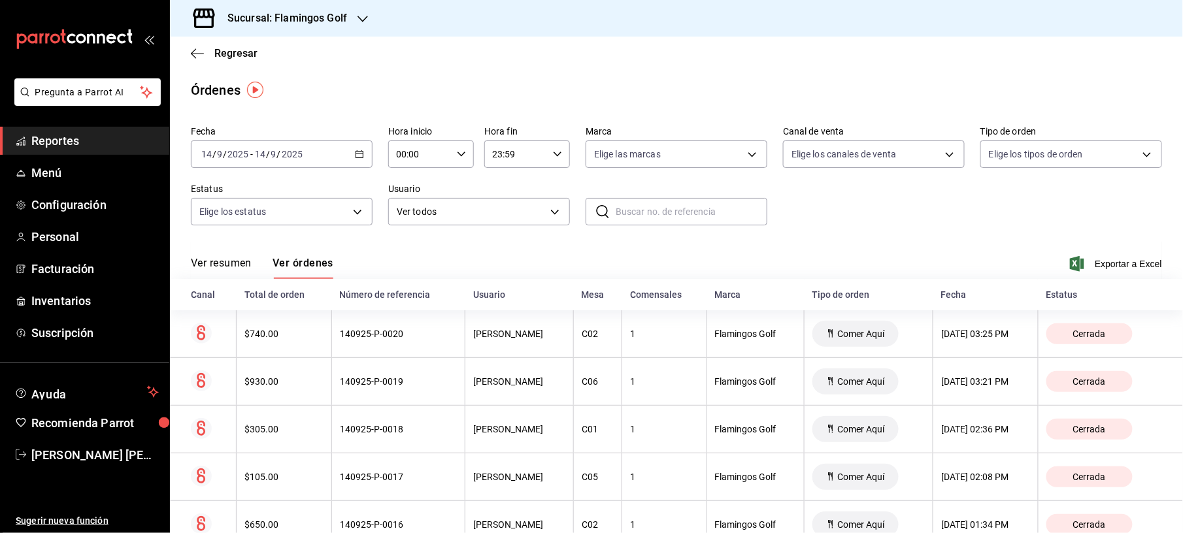
click at [344, 152] on div "[DATE] [DATE] - [DATE] [DATE]" at bounding box center [282, 153] width 182 height 27
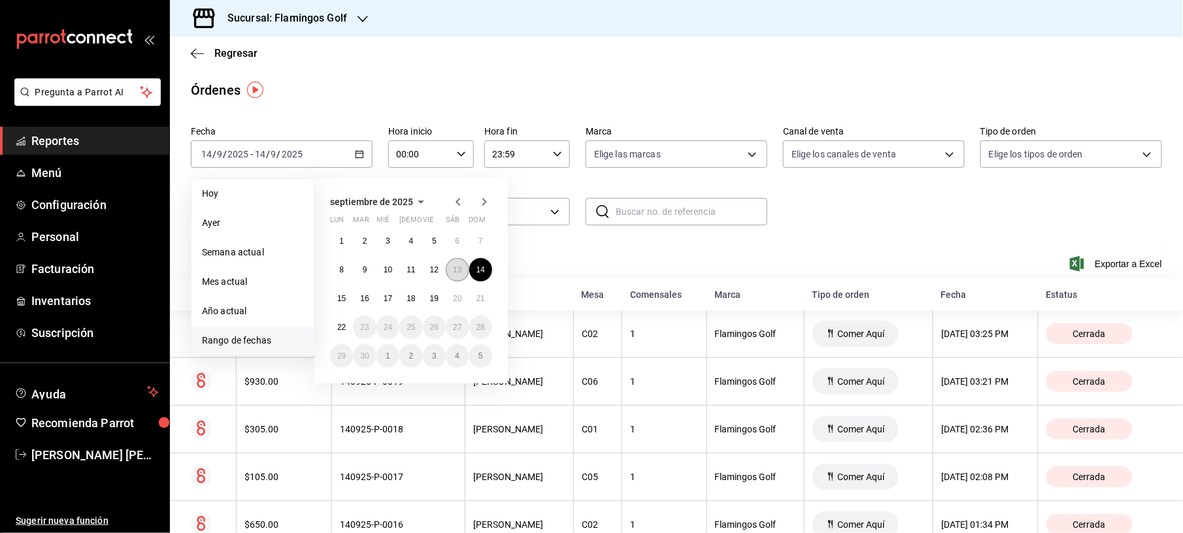
click at [456, 265] on abbr "13" at bounding box center [457, 269] width 8 height 9
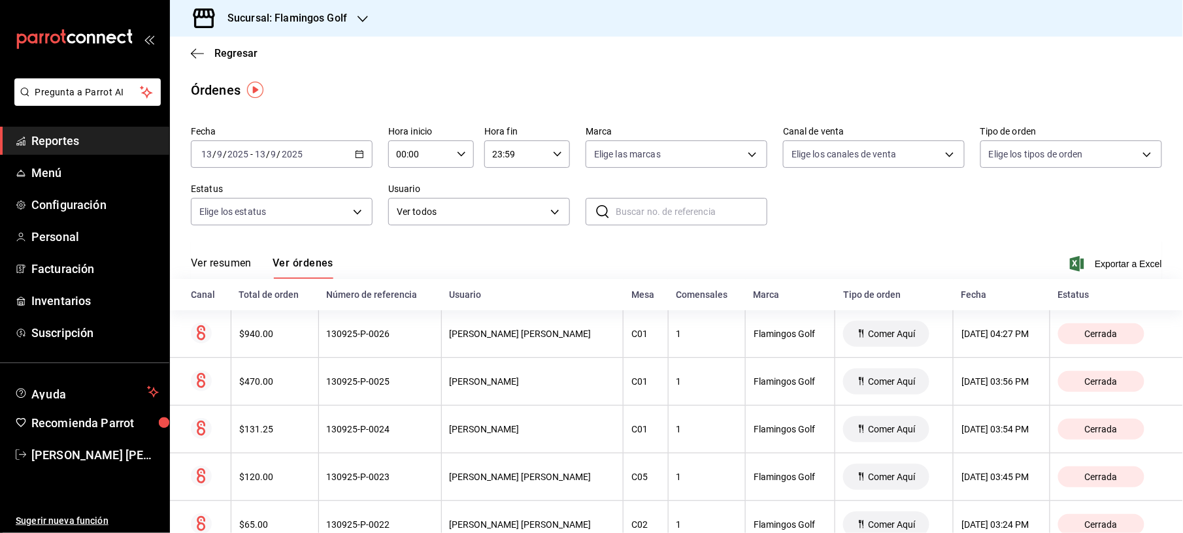
click at [345, 149] on div "[DATE] [DATE] - [DATE] [DATE]" at bounding box center [282, 153] width 182 height 27
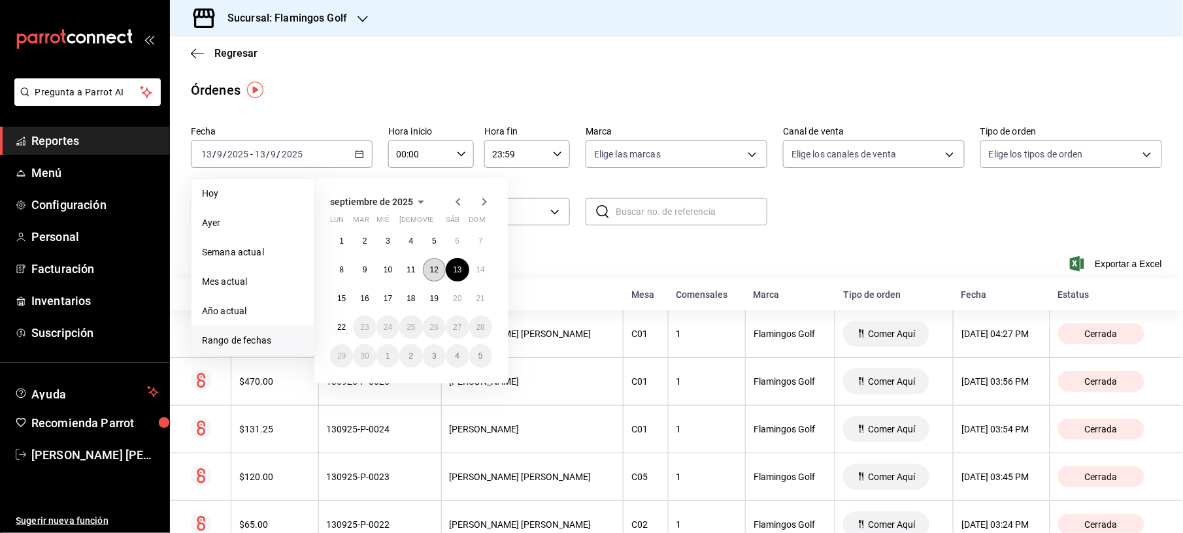
click at [435, 272] on abbr "12" at bounding box center [434, 269] width 8 height 9
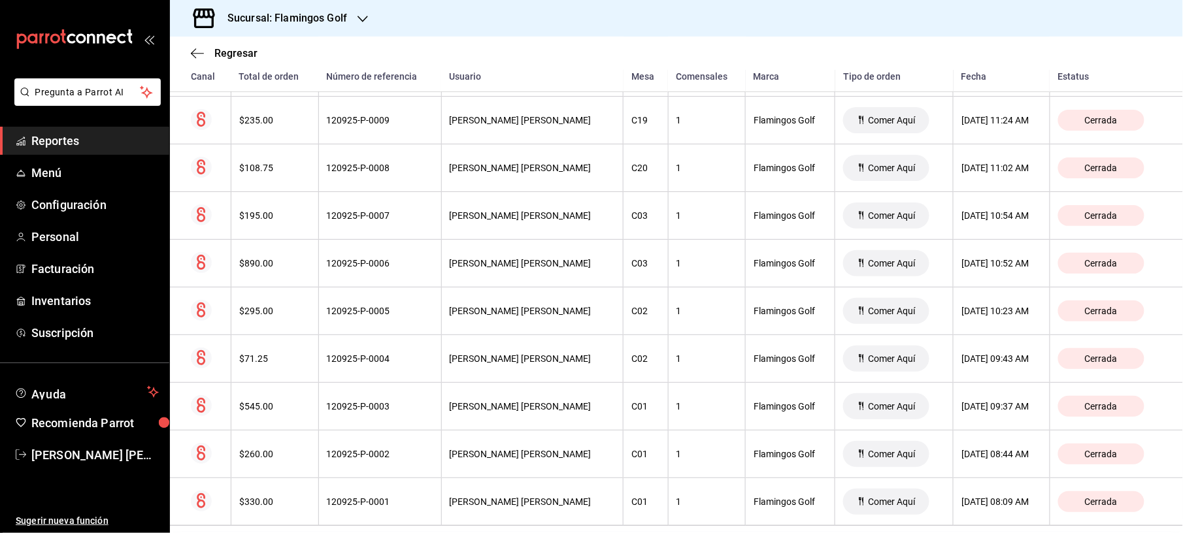
scroll to position [435, 0]
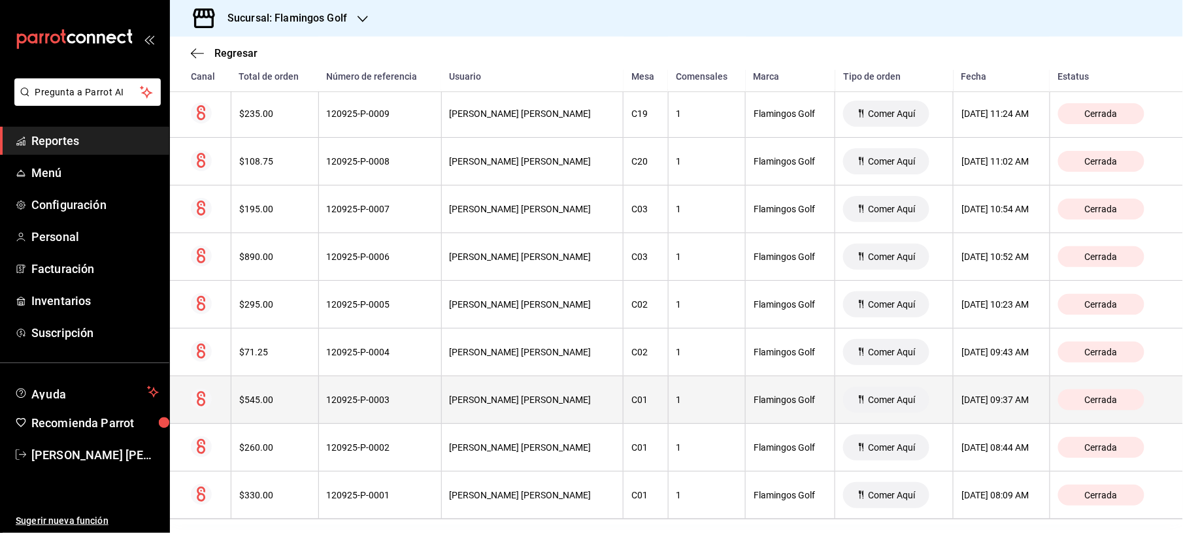
click at [263, 400] on div "$545.00" at bounding box center [274, 400] width 71 height 10
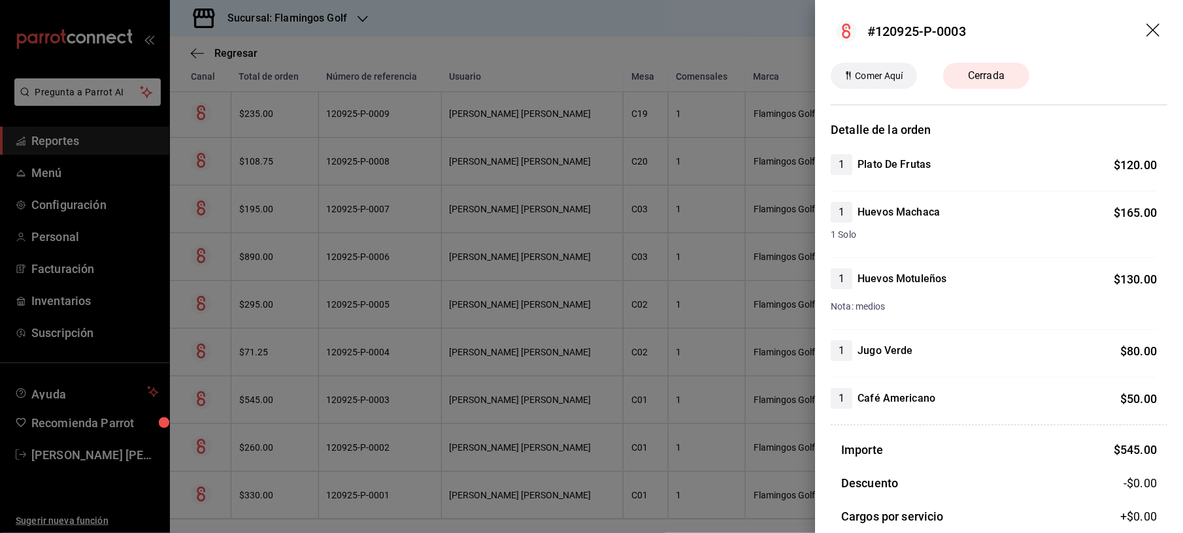
click at [411, 413] on div at bounding box center [591, 266] width 1183 height 533
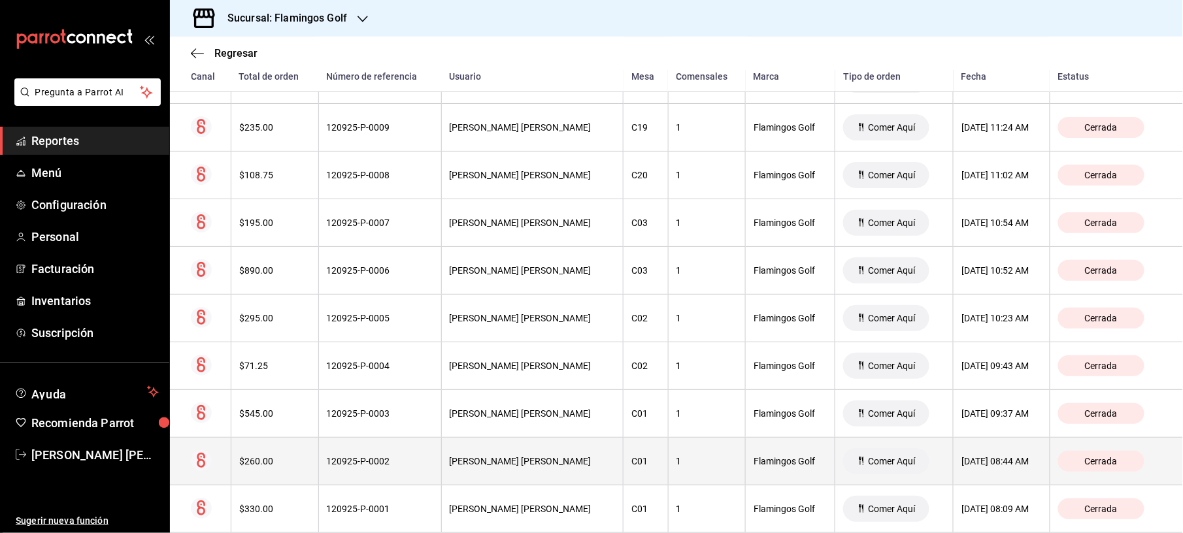
scroll to position [451, 0]
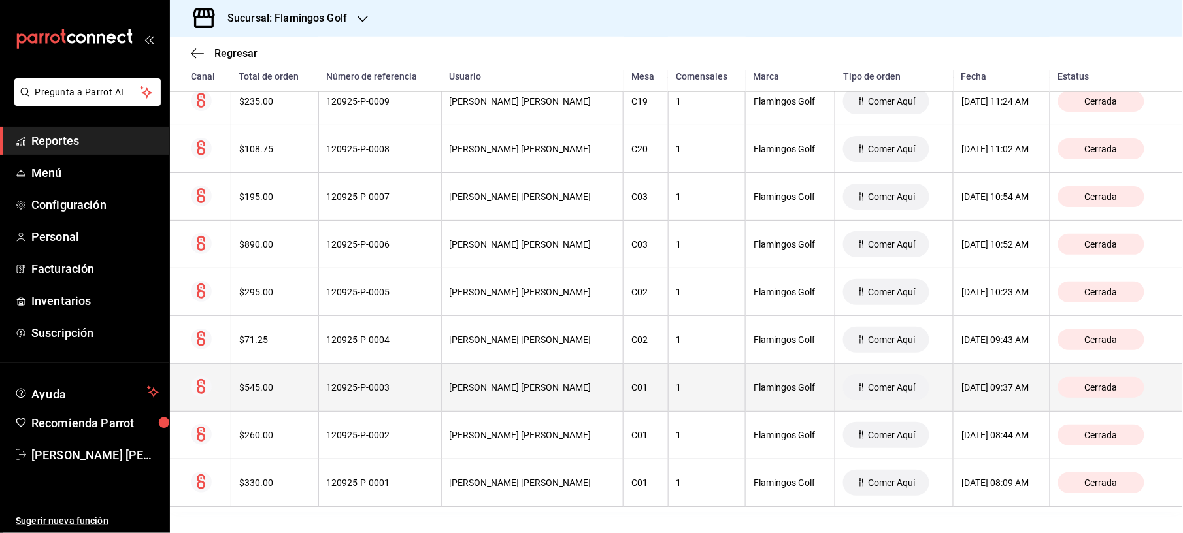
click at [295, 390] on div "$545.00" at bounding box center [274, 387] width 71 height 10
click at [298, 390] on div "$545.00" at bounding box center [274, 387] width 71 height 10
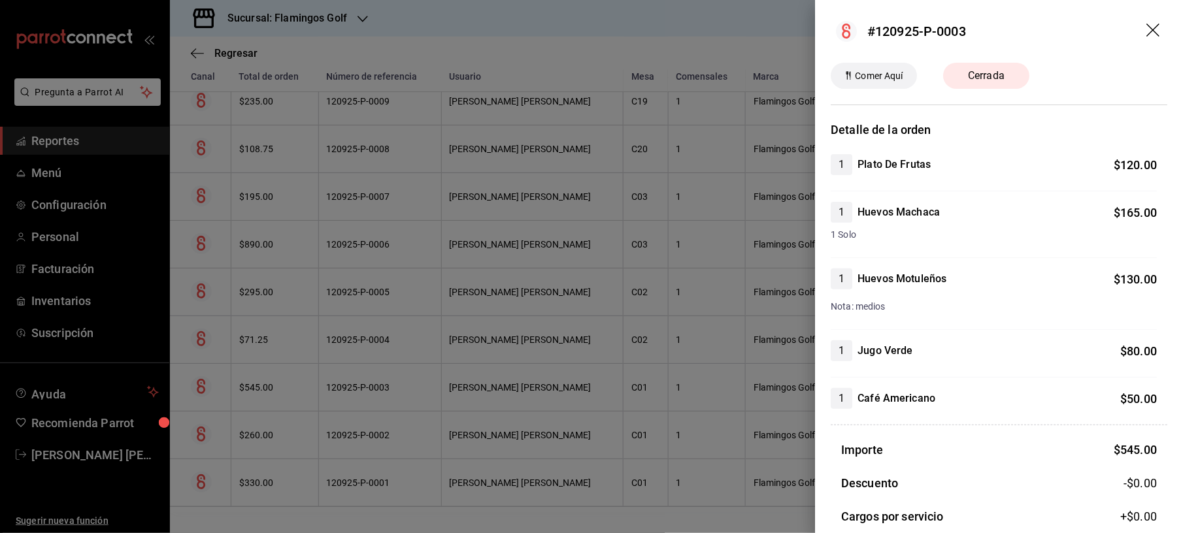
click at [353, 356] on div at bounding box center [591, 266] width 1183 height 533
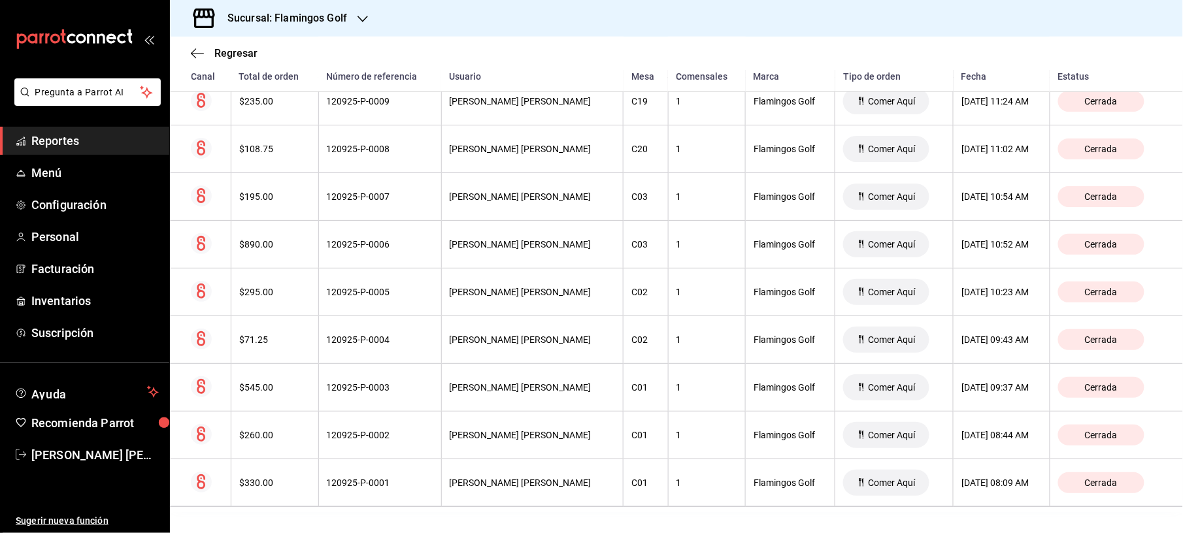
click at [234, 61] on div "Regresar" at bounding box center [676, 53] width 1013 height 33
click at [222, 48] on span "Regresar" at bounding box center [235, 53] width 43 height 12
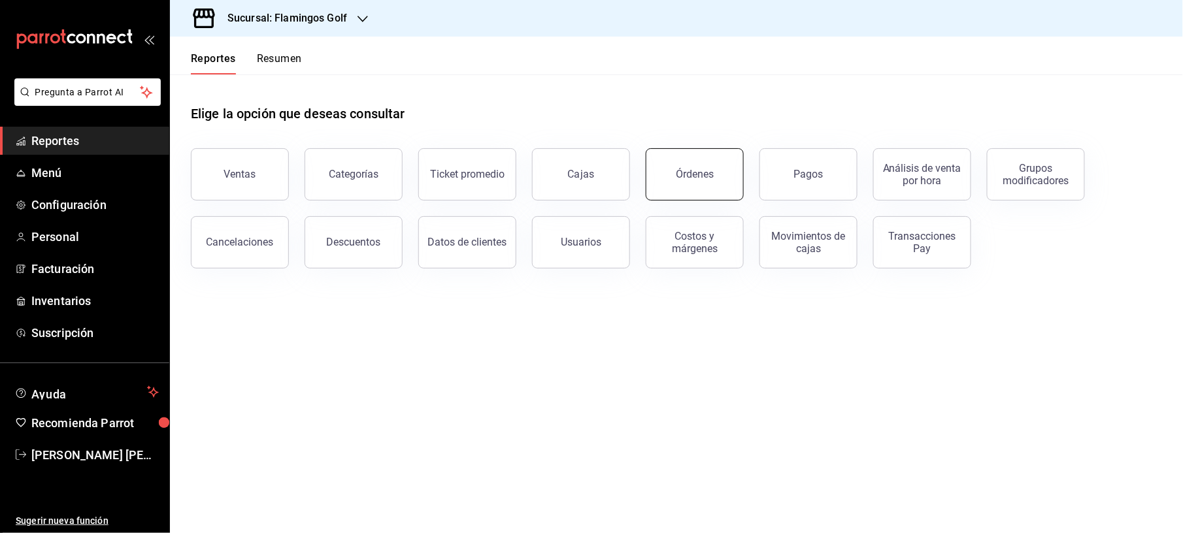
click at [685, 168] on div "Órdenes" at bounding box center [695, 174] width 38 height 12
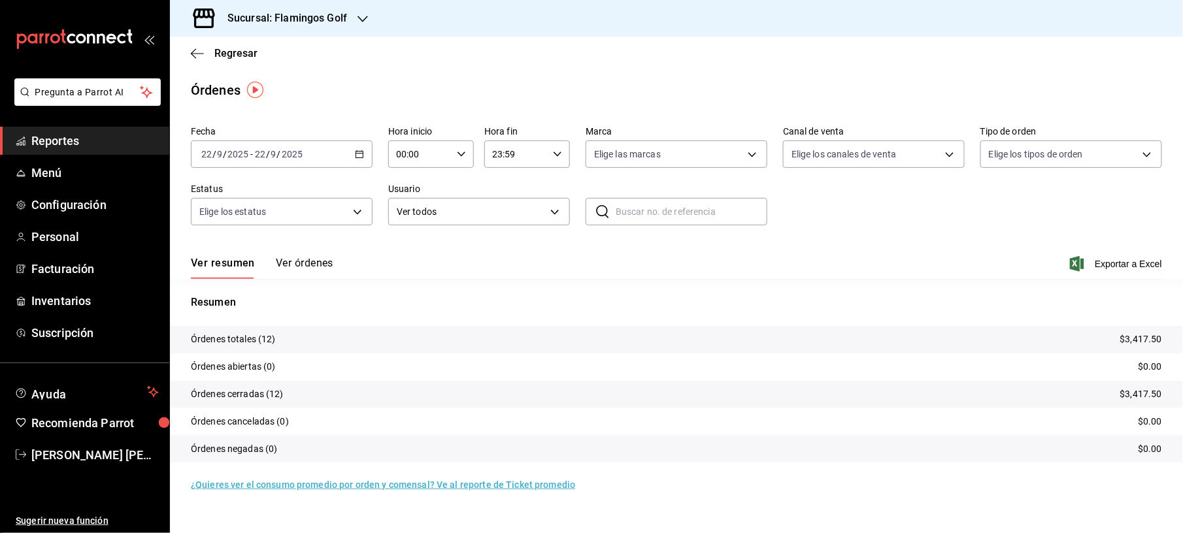
click at [364, 163] on div "[DATE] [DATE] - [DATE] [DATE]" at bounding box center [282, 153] width 182 height 27
click at [250, 344] on span "Rango de fechas" at bounding box center [252, 341] width 101 height 14
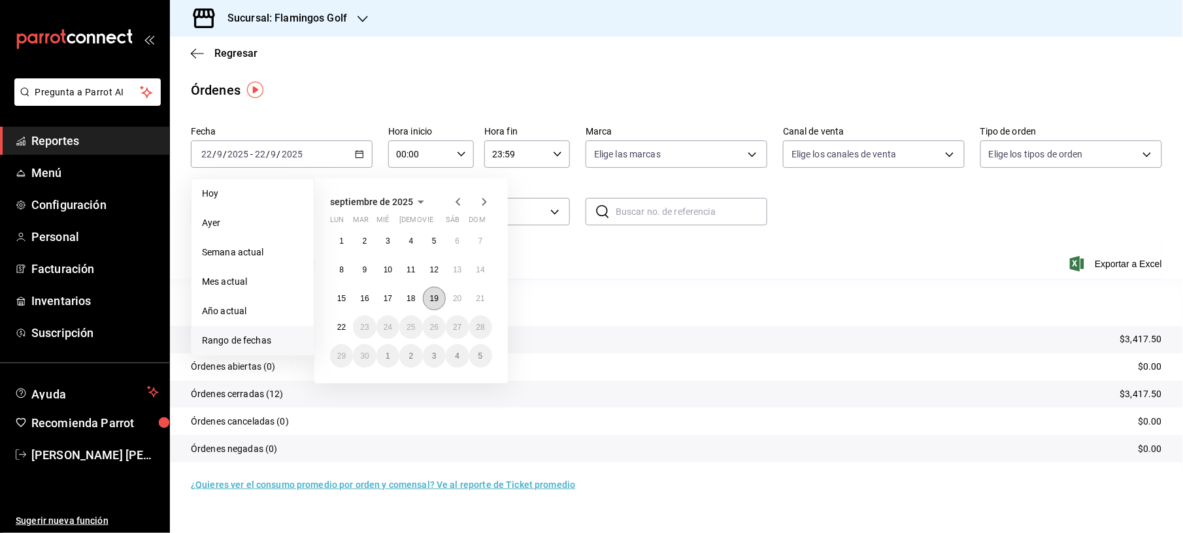
click at [440, 299] on button "19" at bounding box center [434, 299] width 23 height 24
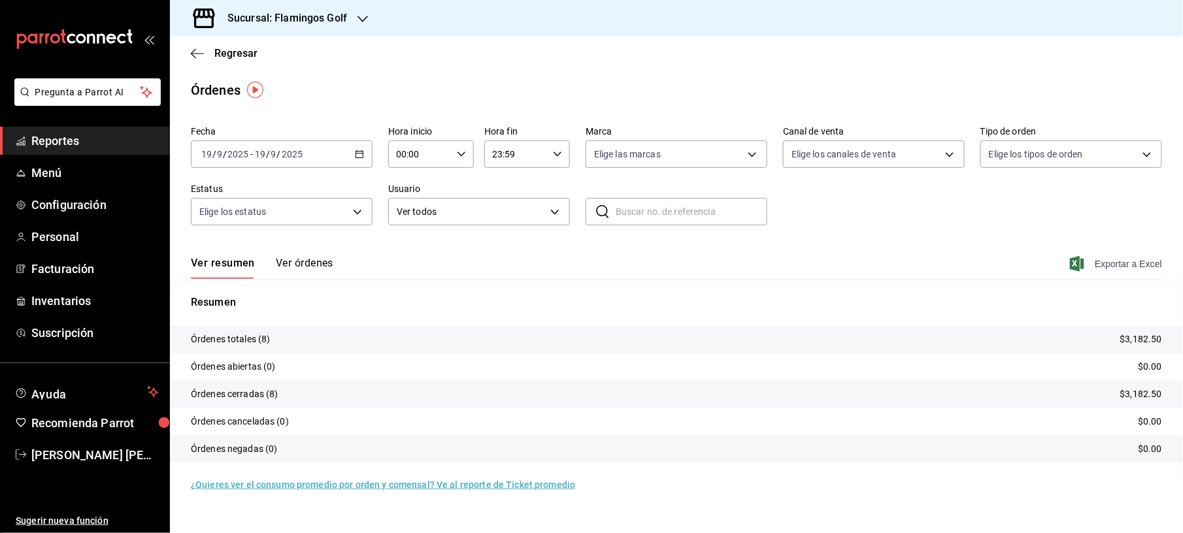
click at [1106, 265] on span "Exportar a Excel" at bounding box center [1117, 264] width 90 height 16
click at [350, 148] on div "[DATE] [DATE] - [DATE] [DATE]" at bounding box center [282, 153] width 182 height 27
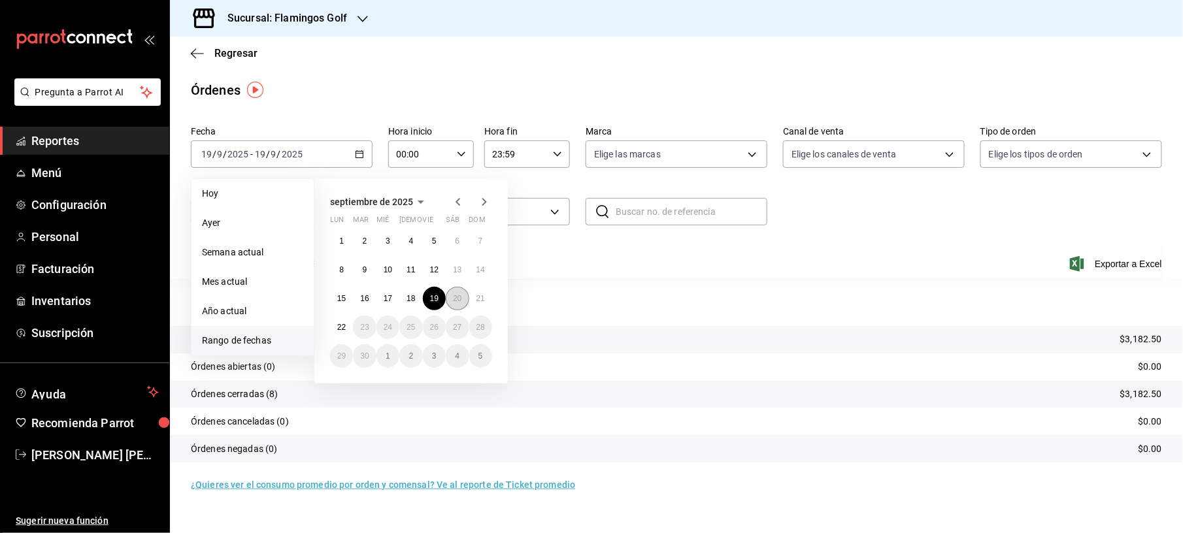
click at [459, 290] on button "20" at bounding box center [457, 299] width 23 height 24
click at [458, 296] on abbr "20" at bounding box center [457, 298] width 8 height 9
click at [458, 296] on p "Resumen" at bounding box center [676, 303] width 971 height 16
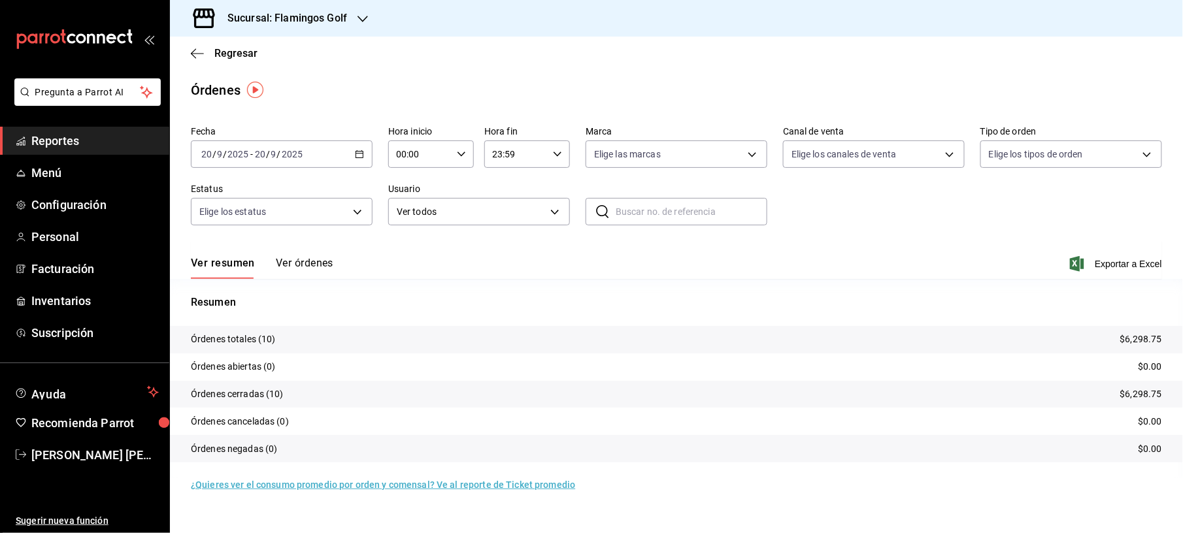
click at [1116, 272] on div "Ver resumen Ver órdenes Exportar a Excel" at bounding box center [676, 260] width 971 height 38
click at [1127, 264] on span "Exportar a Excel" at bounding box center [1117, 264] width 90 height 16
drag, startPoint x: 423, startPoint y: 95, endPoint x: 393, endPoint y: 118, distance: 38.3
click at [423, 95] on div "Órdenes" at bounding box center [676, 90] width 1013 height 20
click at [356, 152] on icon "button" at bounding box center [359, 154] width 9 height 9
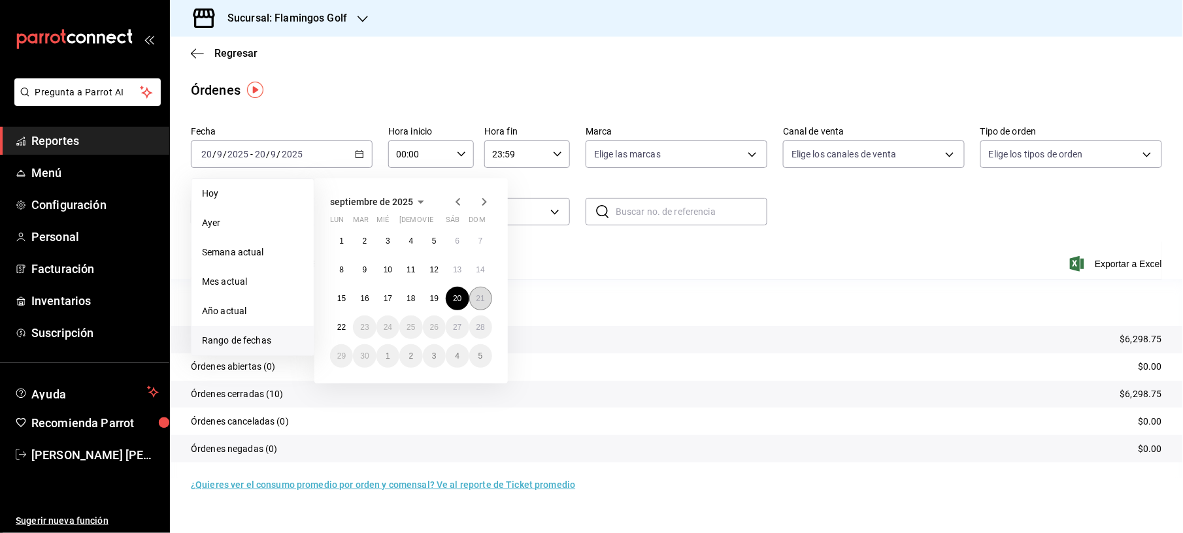
click at [481, 301] on abbr "21" at bounding box center [480, 298] width 8 height 9
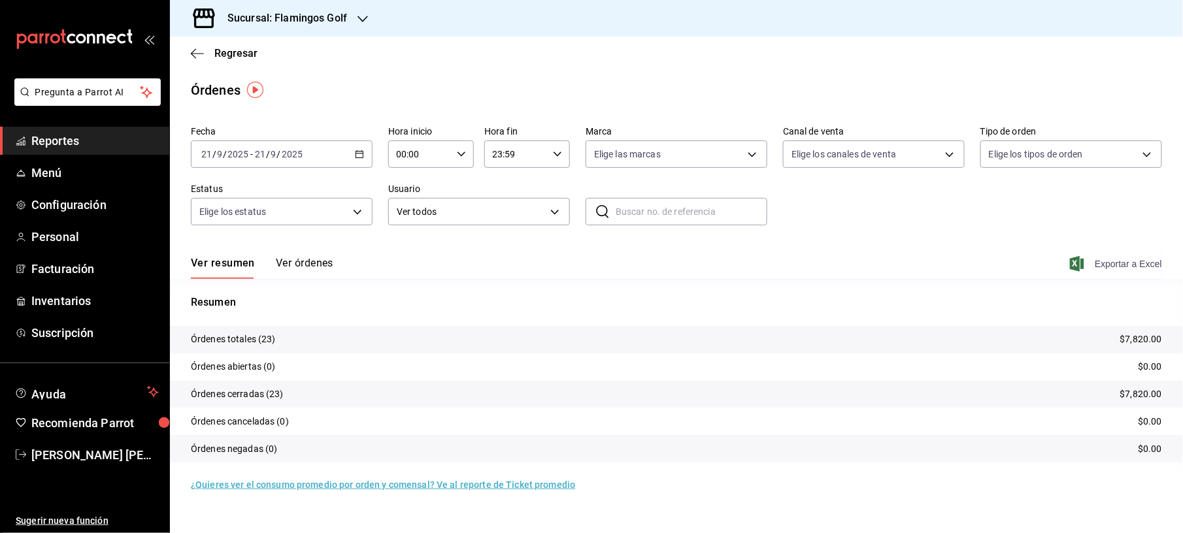
click at [1137, 267] on span "Exportar a Excel" at bounding box center [1117, 264] width 90 height 16
